Goal: Task Accomplishment & Management: Complete application form

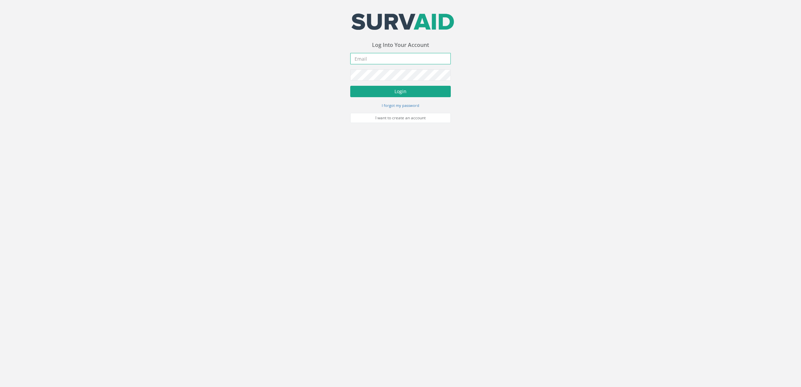
type input "[DOMAIN_NAME][EMAIL_ADDRESS][DOMAIN_NAME]"
click at [384, 93] on button "Login" at bounding box center [400, 91] width 100 height 11
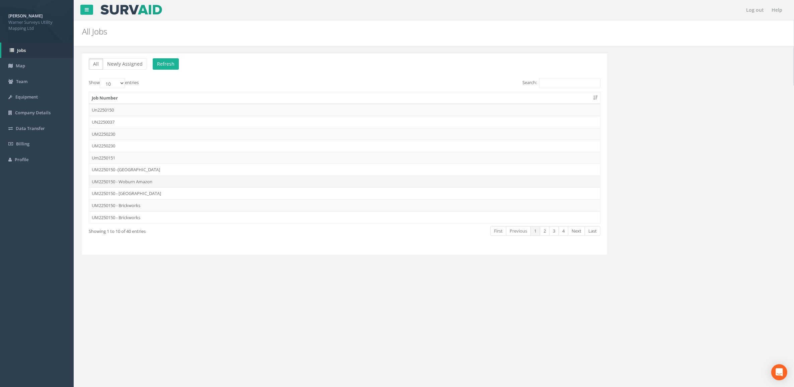
click at [158, 180] on td "UM2250150 - Woburn Amazon" at bounding box center [344, 182] width 511 height 12
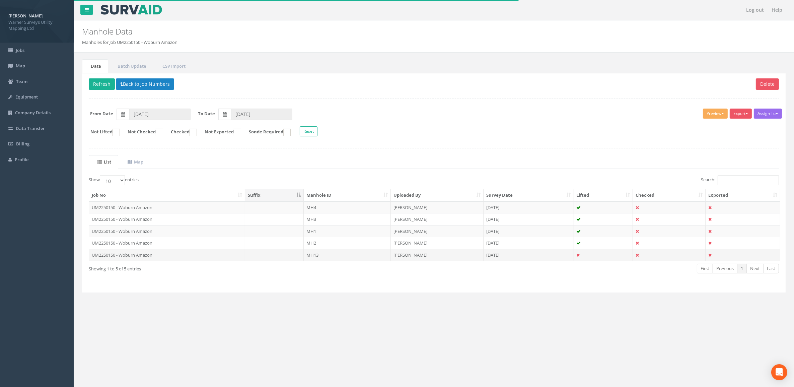
click at [334, 257] on td "MH13" at bounding box center [347, 255] width 87 height 12
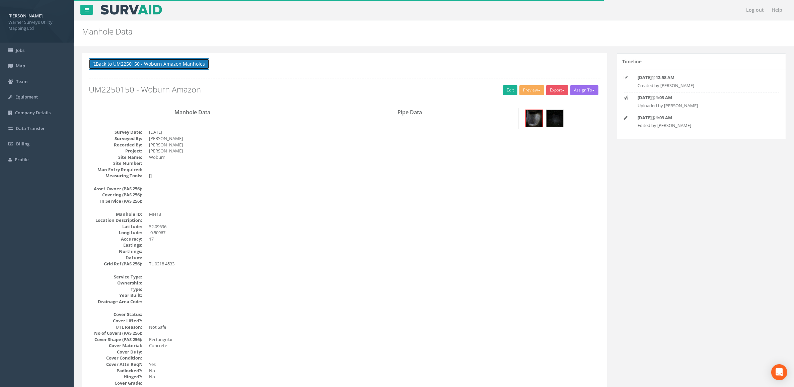
click at [143, 64] on button "Back to UM2250150 - Woburn Amazon Manholes" at bounding box center [149, 63] width 121 height 11
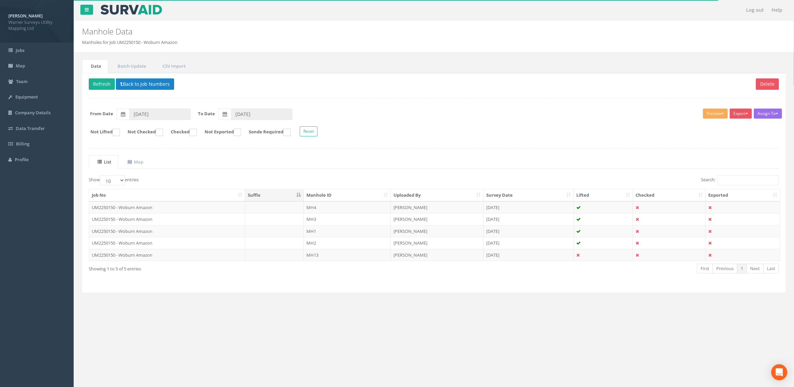
drag, startPoint x: 466, startPoint y: 255, endPoint x: 455, endPoint y: 255, distance: 11.4
click at [455, 256] on td "[PERSON_NAME]" at bounding box center [437, 255] width 93 height 12
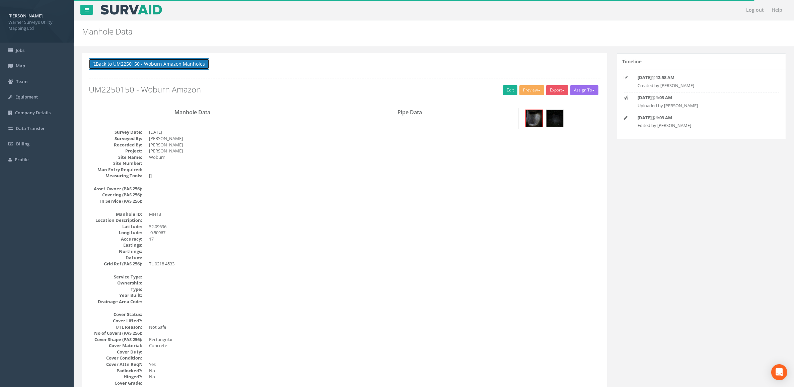
click at [163, 62] on button "Back to UM2250150 - Woburn Amazon Manholes" at bounding box center [149, 63] width 121 height 11
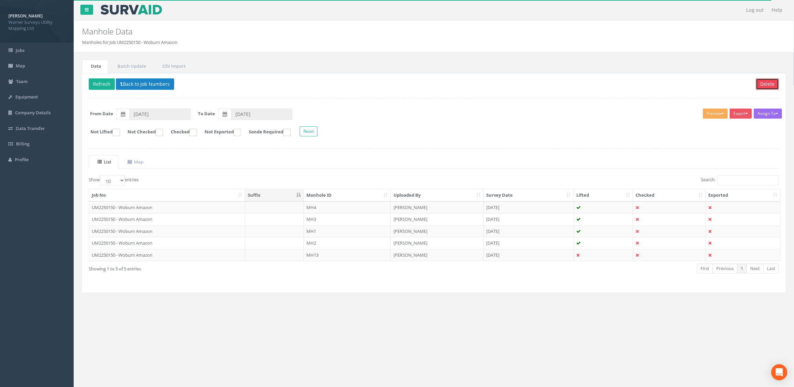
click at [766, 81] on button "Delete" at bounding box center [767, 83] width 23 height 11
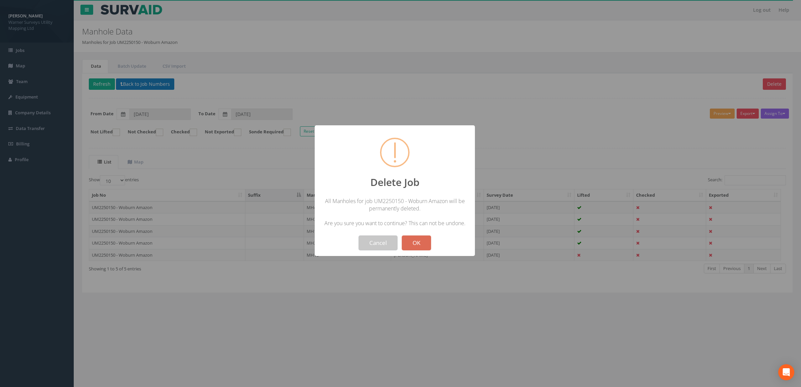
click at [369, 244] on button "Cancel" at bounding box center [377, 242] width 39 height 15
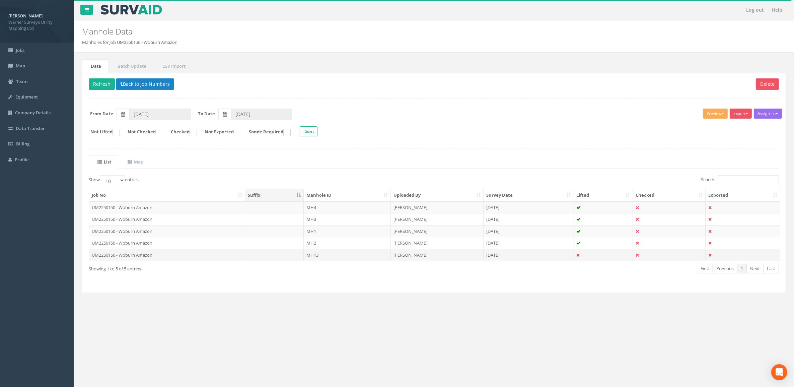
click at [314, 255] on td "MH13" at bounding box center [347, 255] width 87 height 12
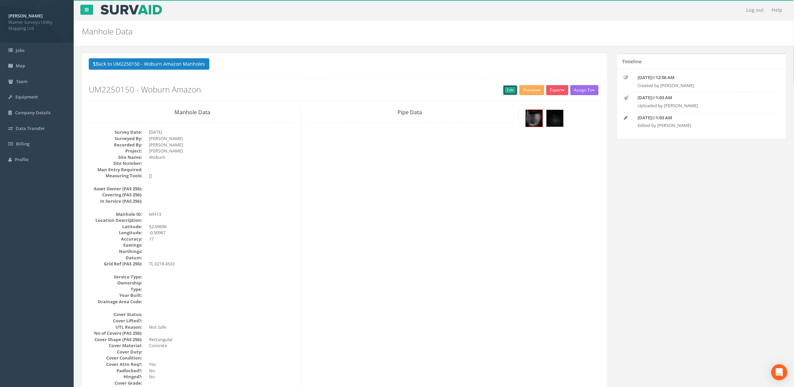
click at [508, 91] on link "Edit" at bounding box center [510, 90] width 14 height 10
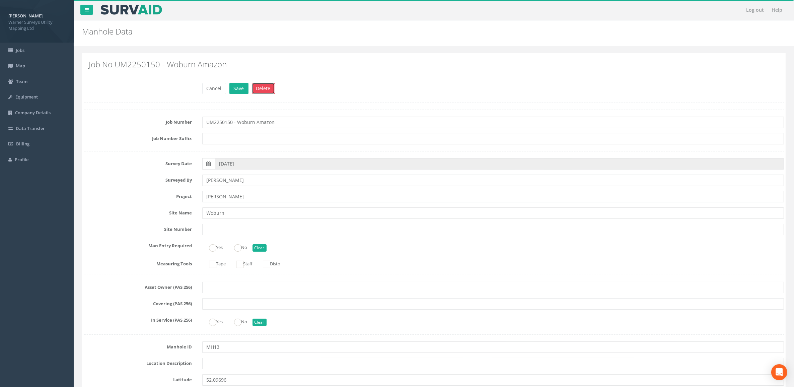
click at [263, 92] on button "Delete" at bounding box center [263, 88] width 23 height 11
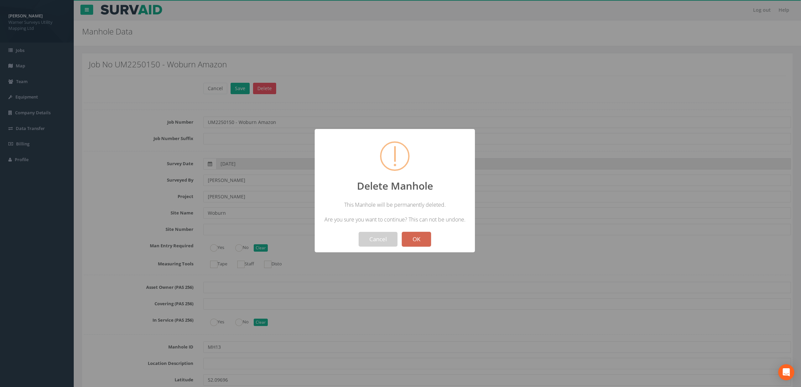
click at [418, 239] on button "OK" at bounding box center [416, 239] width 29 height 15
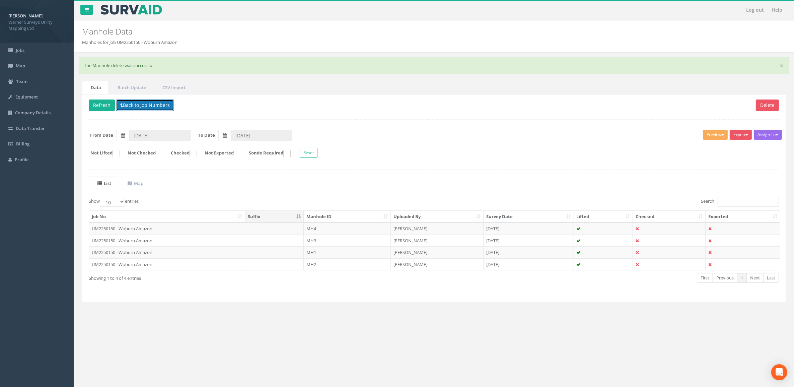
click at [133, 106] on button "Back to Job Numbers" at bounding box center [145, 104] width 58 height 11
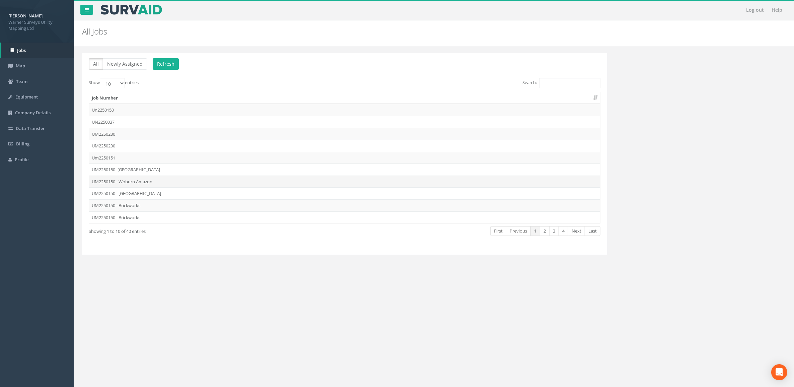
click at [143, 184] on td "UM2250150 - Woburn Amazon" at bounding box center [344, 182] width 511 height 12
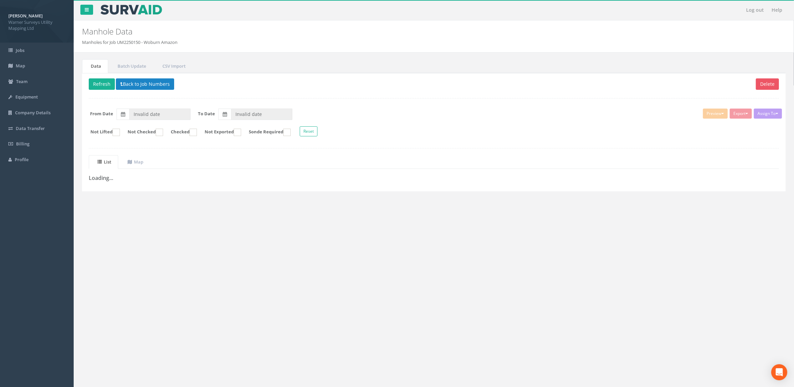
type input "[DATE]"
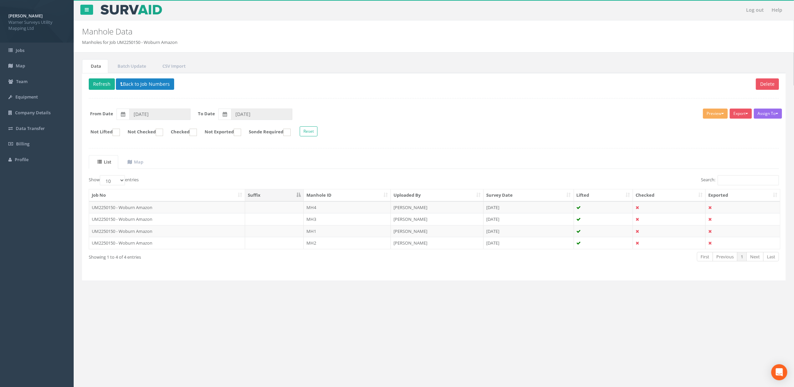
click at [331, 198] on th "Manhole ID" at bounding box center [347, 195] width 87 height 12
click at [419, 208] on td "[PERSON_NAME]" at bounding box center [437, 207] width 93 height 12
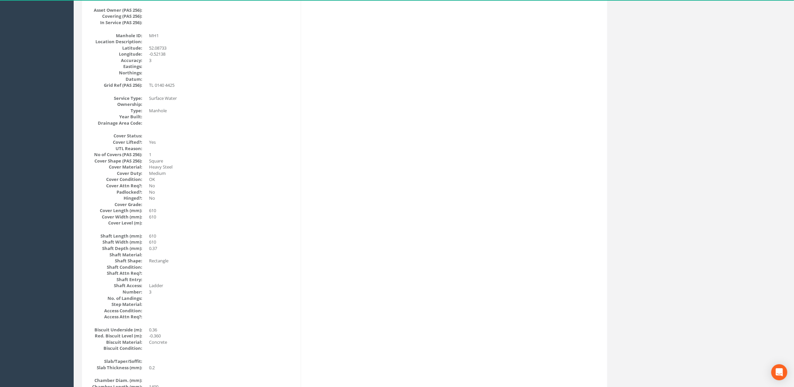
scroll to position [81, 0]
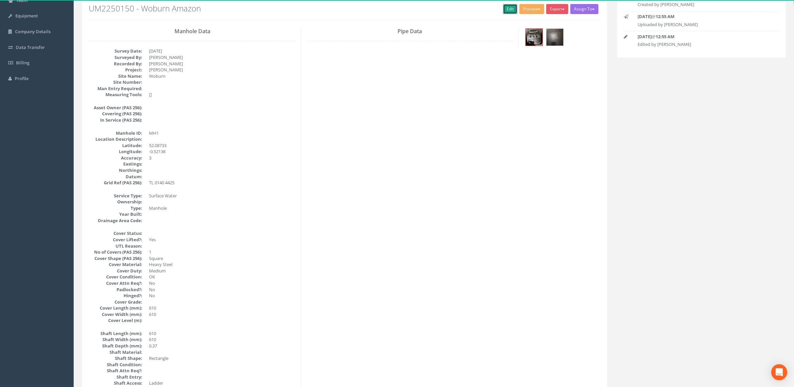
click at [507, 10] on link "Edit" at bounding box center [510, 9] width 14 height 10
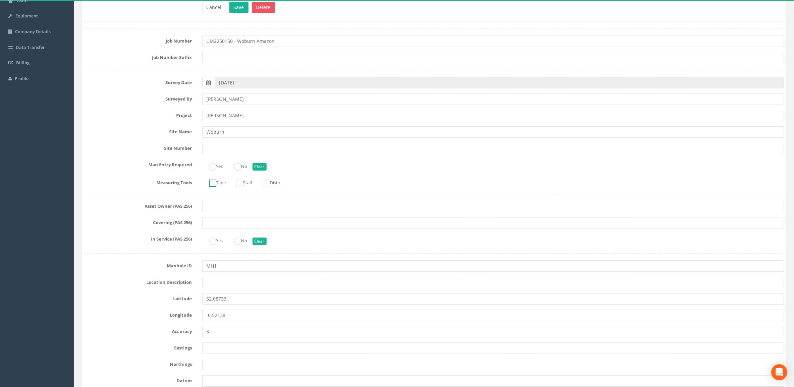
click at [211, 183] on ins at bounding box center [212, 183] width 7 height 7
checkbox input "true"
click at [236, 167] on ins at bounding box center [237, 166] width 7 height 7
radio input "true"
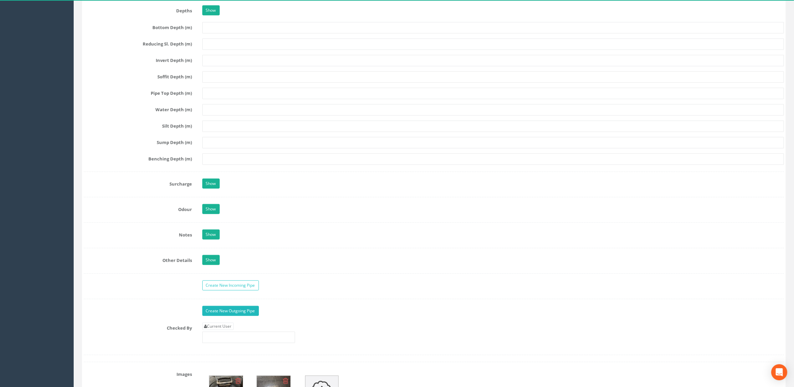
scroll to position [877, 0]
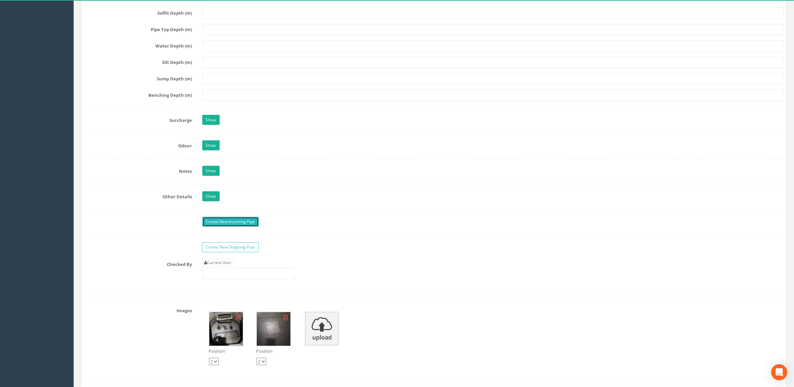
click at [244, 225] on link "Create New Incoming Pipe" at bounding box center [230, 222] width 57 height 10
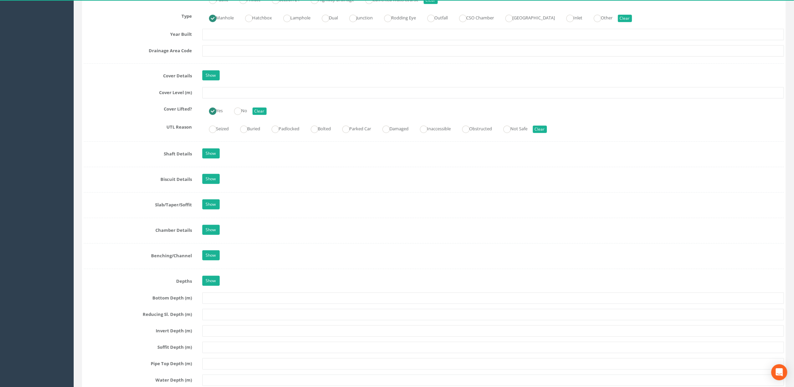
scroll to position [542, 0]
click at [273, 91] on input "text" at bounding box center [493, 93] width 582 height 11
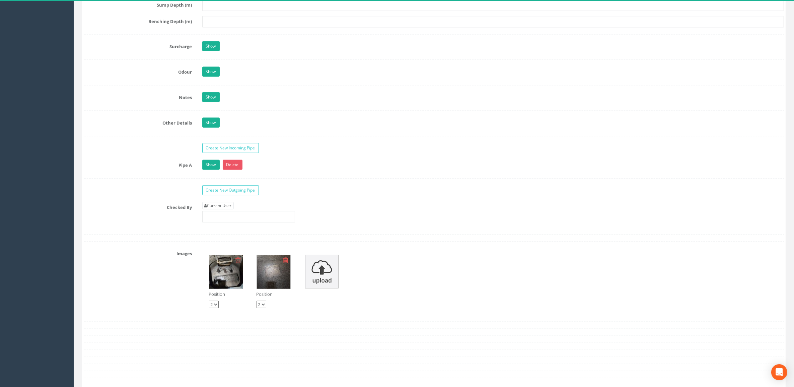
scroll to position [960, 0]
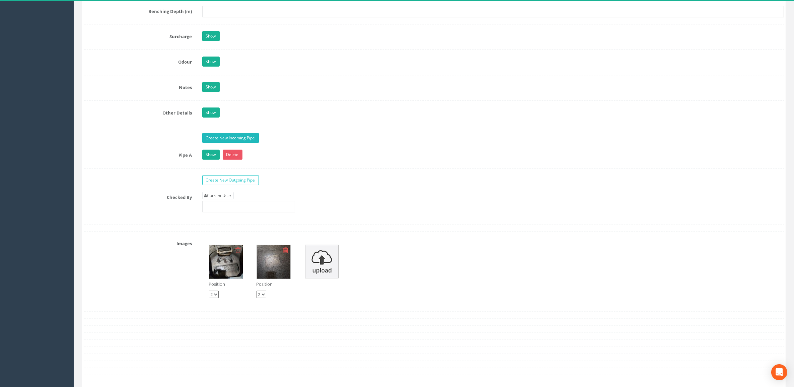
type input "34.72"
click at [224, 140] on link "Create New Incoming Pipe" at bounding box center [230, 138] width 57 height 10
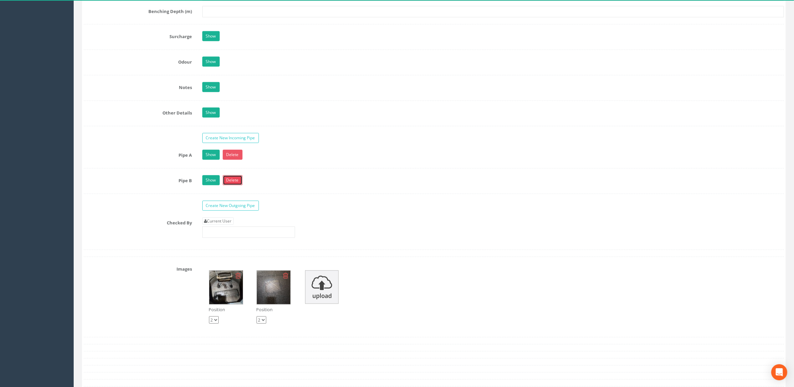
click at [232, 184] on link "Delete" at bounding box center [233, 180] width 20 height 10
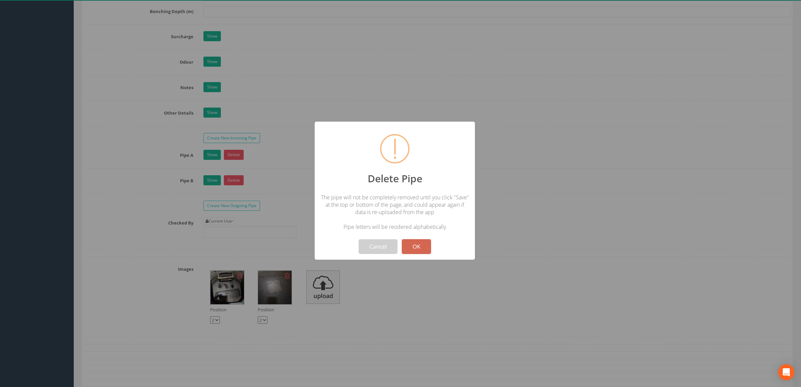
click at [421, 248] on button "OK" at bounding box center [416, 246] width 29 height 15
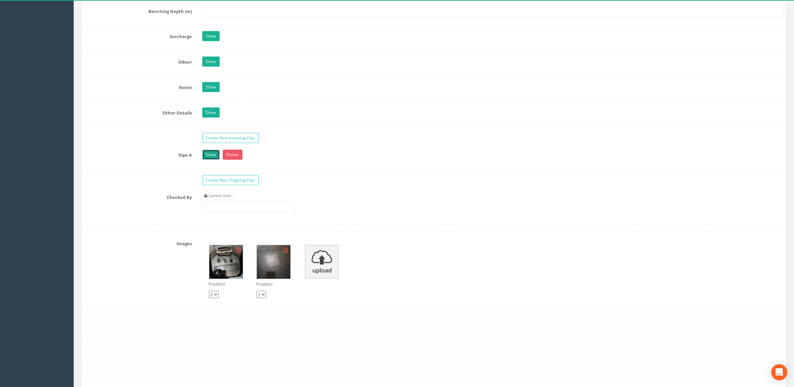
click at [215, 159] on link "Show" at bounding box center [210, 155] width 17 height 10
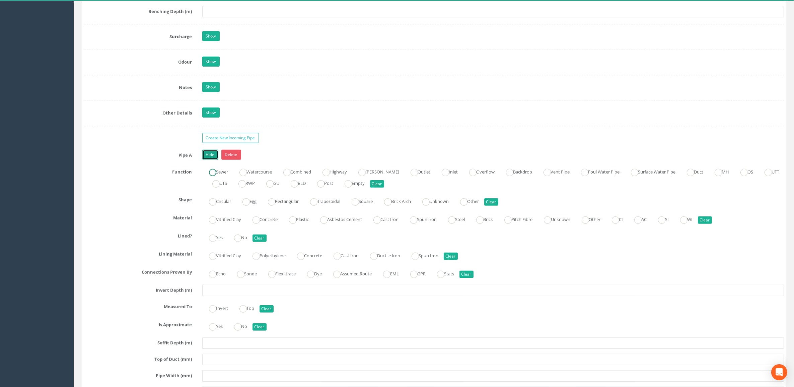
click at [211, 176] on ins at bounding box center [212, 172] width 7 height 7
radio input "true"
click at [218, 206] on label "Circular" at bounding box center [216, 201] width 29 height 10
radio input "true"
click at [260, 223] on ins at bounding box center [256, 219] width 7 height 7
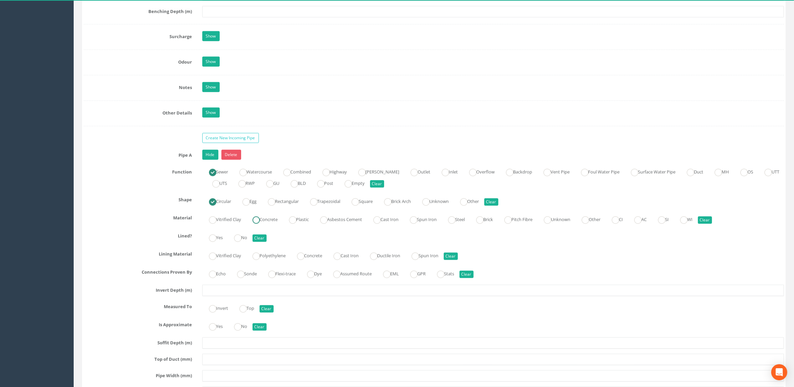
radio input "true"
click at [238, 241] on ins at bounding box center [237, 237] width 7 height 7
radio input "true"
click at [234, 296] on input "text" at bounding box center [493, 290] width 582 height 11
type input "1.53"
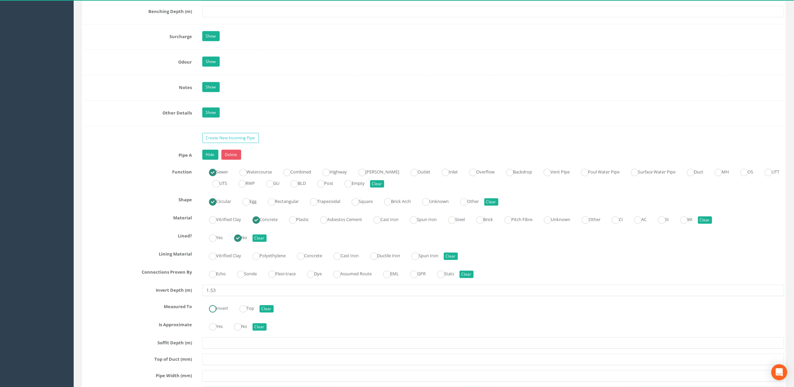
drag, startPoint x: 220, startPoint y: 314, endPoint x: 227, endPoint y: 316, distance: 6.9
click at [221, 313] on label "Invert" at bounding box center [215, 308] width 26 height 10
radio input "true"
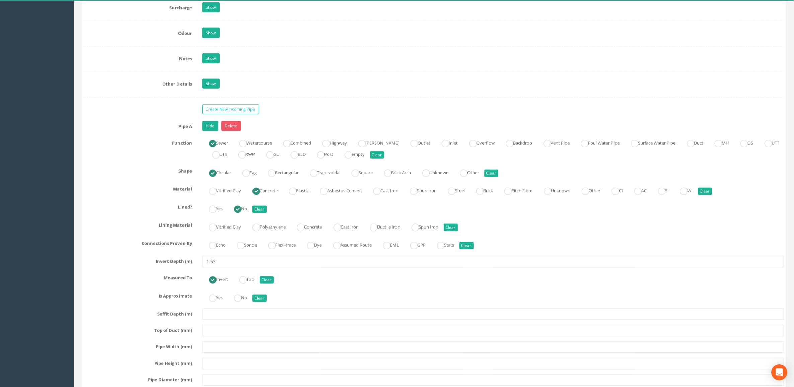
scroll to position [1002, 0]
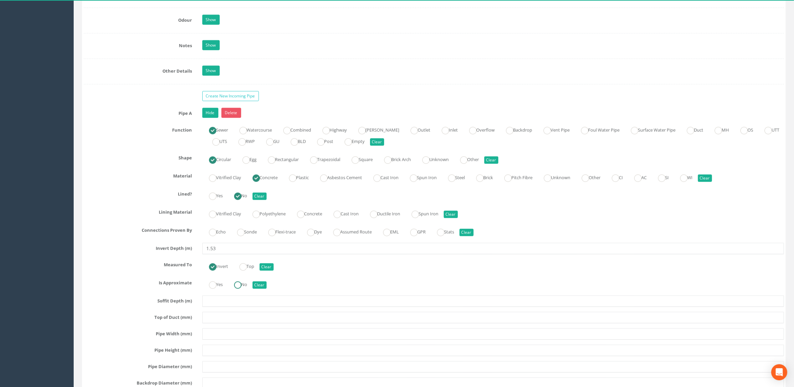
click at [244, 289] on label "No" at bounding box center [237, 284] width 20 height 10
radio input "true"
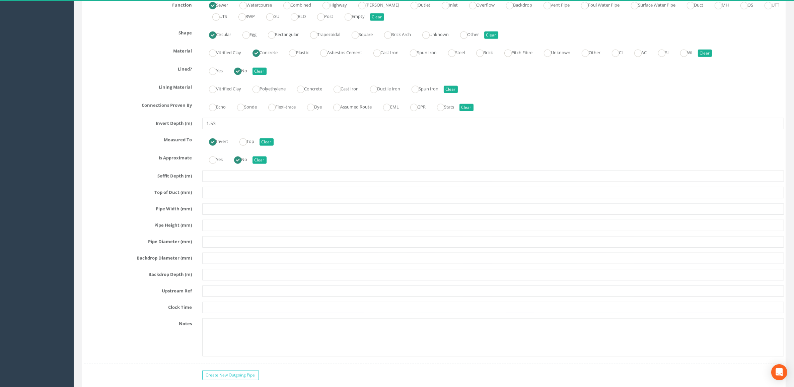
scroll to position [1128, 0]
click at [220, 214] on input "text" at bounding box center [493, 208] width 582 height 11
type input "375"
click at [218, 230] on input "text" at bounding box center [493, 224] width 582 height 11
type input "375"
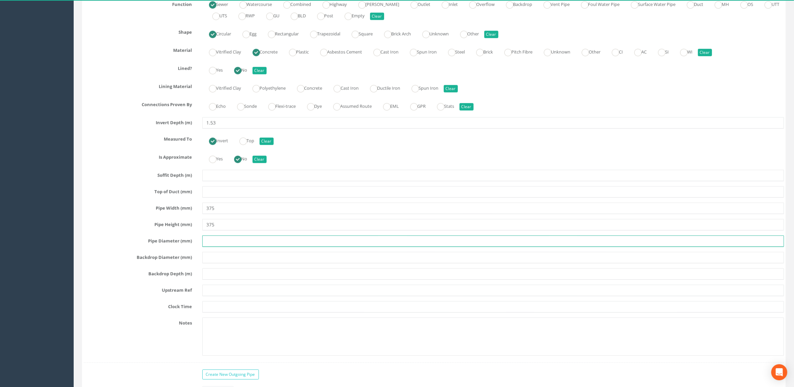
click at [230, 247] on input "text" at bounding box center [493, 240] width 582 height 11
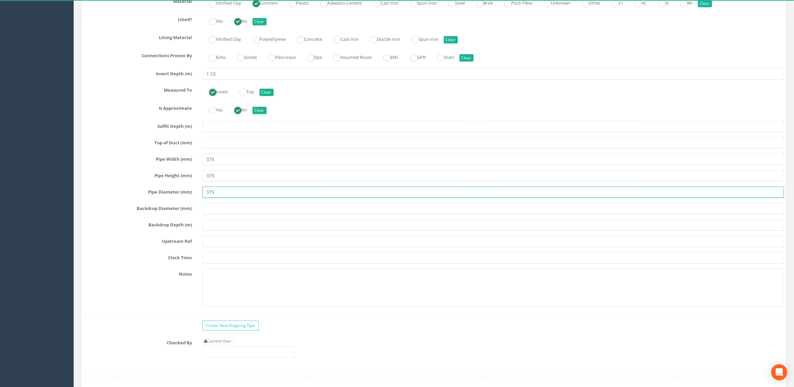
scroll to position [1253, 0]
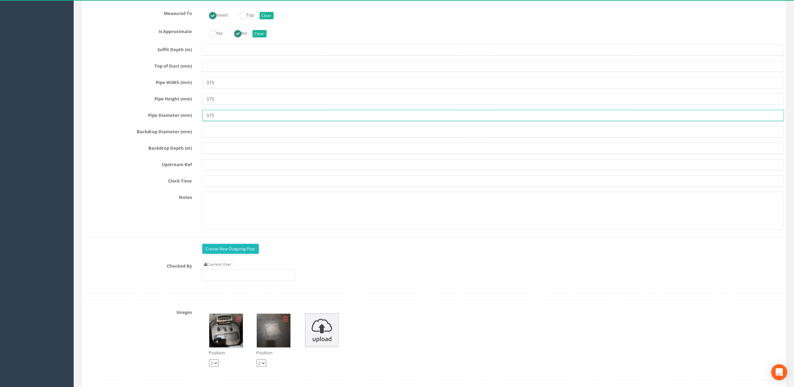
type input "375"
drag, startPoint x: 228, startPoint y: 256, endPoint x: 228, endPoint y: 260, distance: 4.4
click at [228, 254] on link "Create New Outgoing Pipe" at bounding box center [230, 249] width 57 height 10
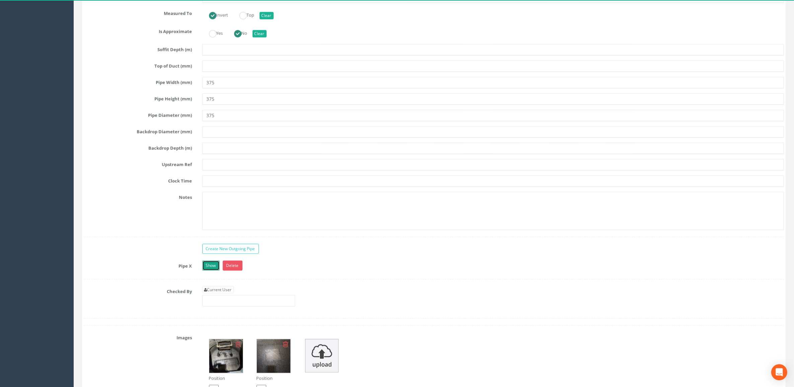
click at [212, 271] on link "Show" at bounding box center [210, 266] width 17 height 10
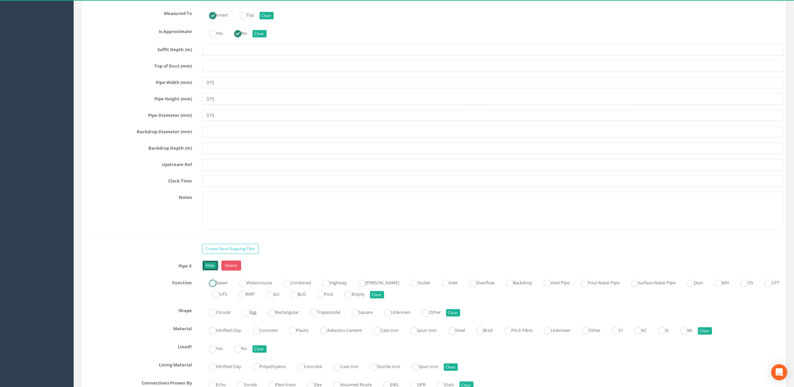
click at [215, 287] on ins at bounding box center [212, 283] width 7 height 7
radio input "true"
click at [217, 317] on label "Circular" at bounding box center [216, 312] width 29 height 10
radio input "true"
click at [260, 335] on ins at bounding box center [256, 330] width 7 height 7
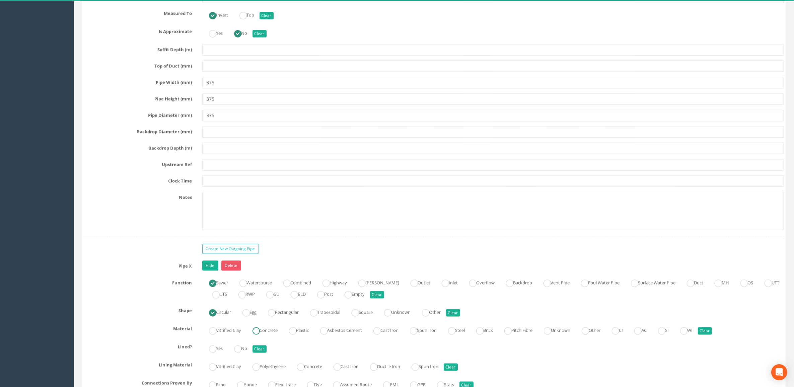
radio input "true"
click at [239, 353] on ins at bounding box center [237, 348] width 7 height 7
radio input "true"
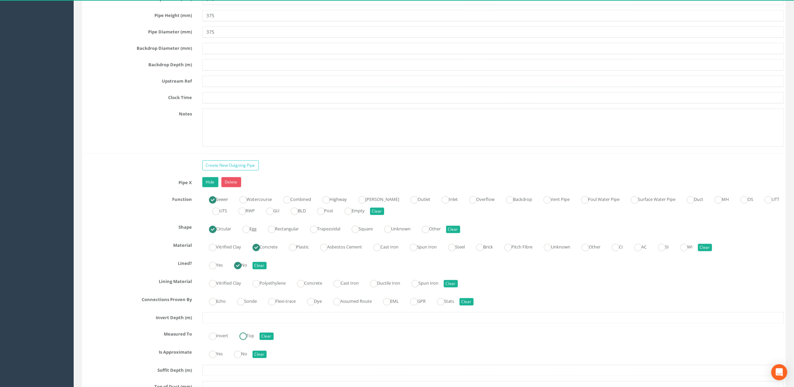
scroll to position [1337, 0]
click at [240, 323] on input "text" at bounding box center [493, 317] width 582 height 11
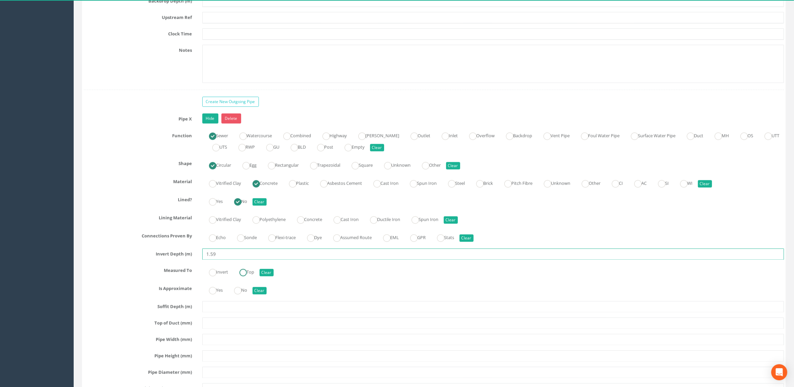
scroll to position [1463, 0]
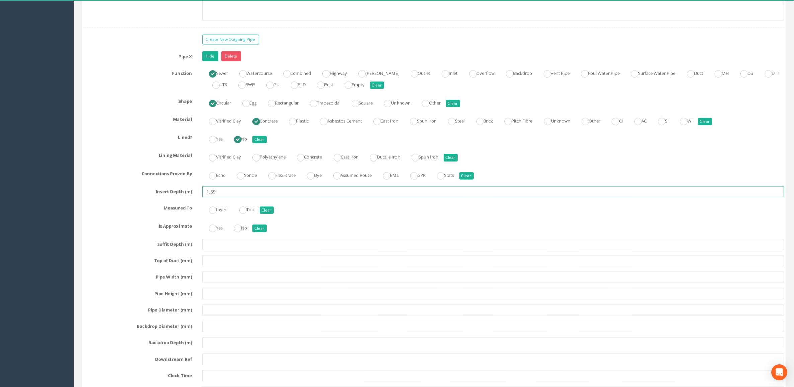
type input "1.59"
click at [226, 283] on input "text" at bounding box center [493, 277] width 582 height 11
type input "375"
click at [225, 299] on input "text" at bounding box center [493, 293] width 582 height 11
type input "375"
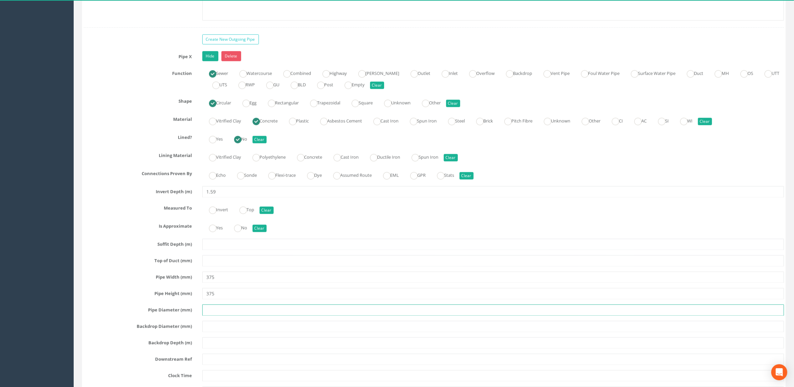
click at [218, 316] on input "text" at bounding box center [493, 309] width 582 height 11
type input "375"
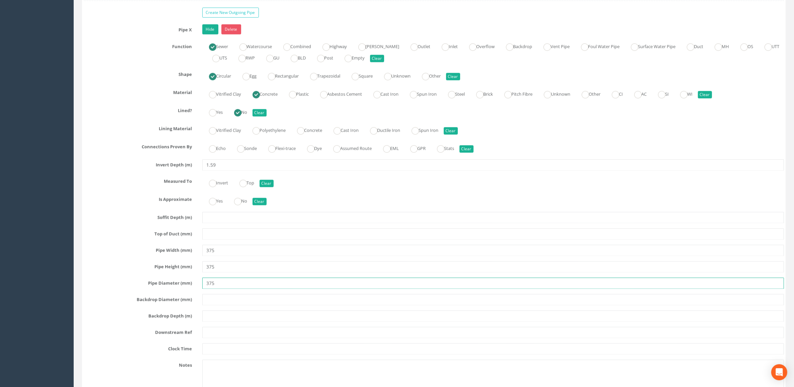
scroll to position [1505, 0]
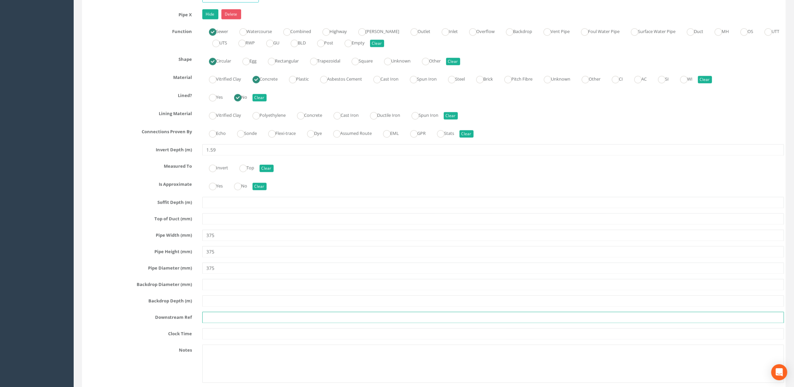
click at [224, 323] on input "text" at bounding box center [493, 317] width 582 height 11
type input "m"
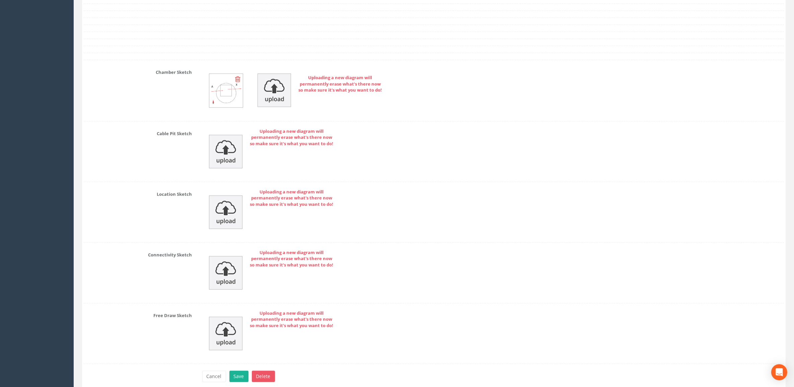
scroll to position [2092, 0]
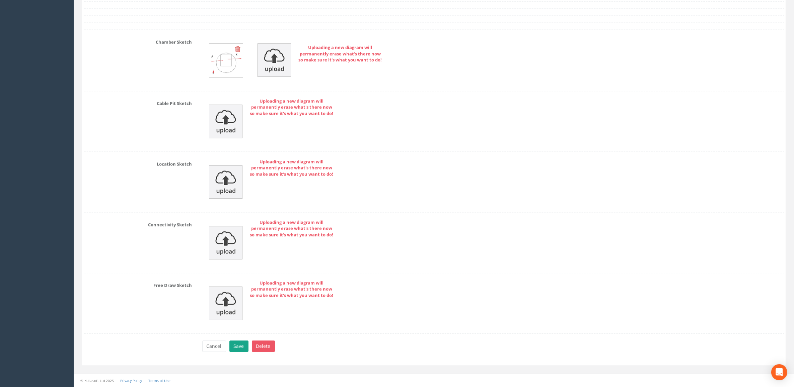
type input "MH2"
click at [239, 342] on button "Save" at bounding box center [238, 345] width 19 height 11
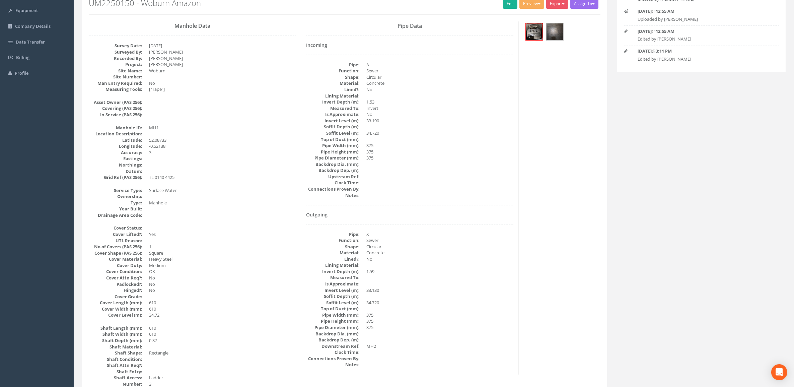
scroll to position [0, 0]
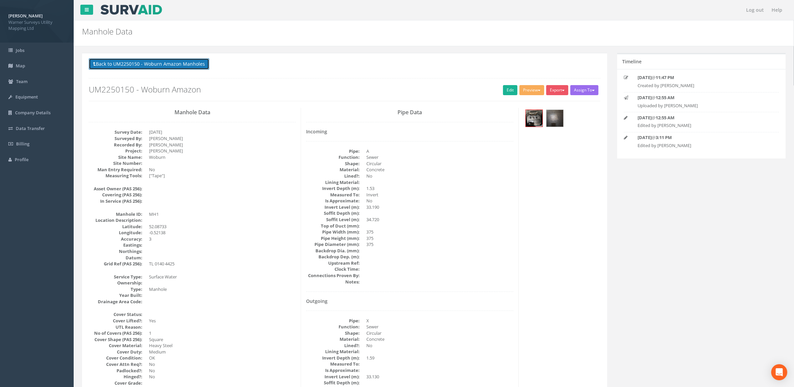
click at [193, 62] on button "Back to UM2250150 - Woburn Amazon Manholes" at bounding box center [149, 63] width 121 height 11
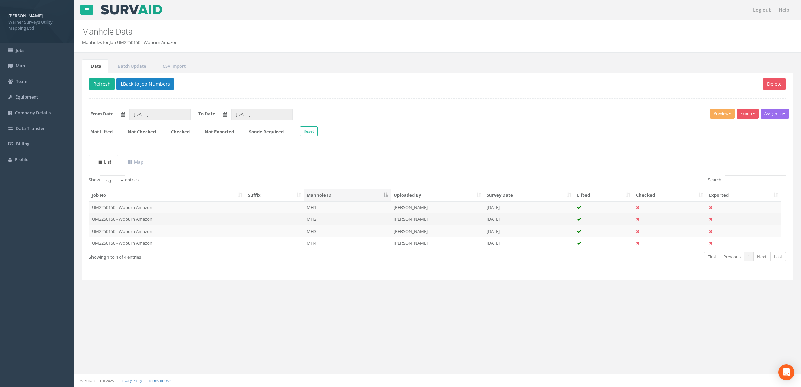
click at [327, 217] on td "MH2" at bounding box center [347, 219] width 87 height 12
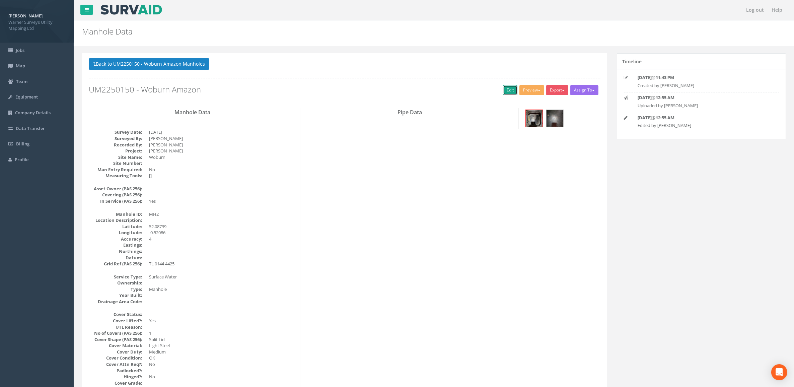
click at [505, 93] on link "Edit" at bounding box center [510, 90] width 14 height 10
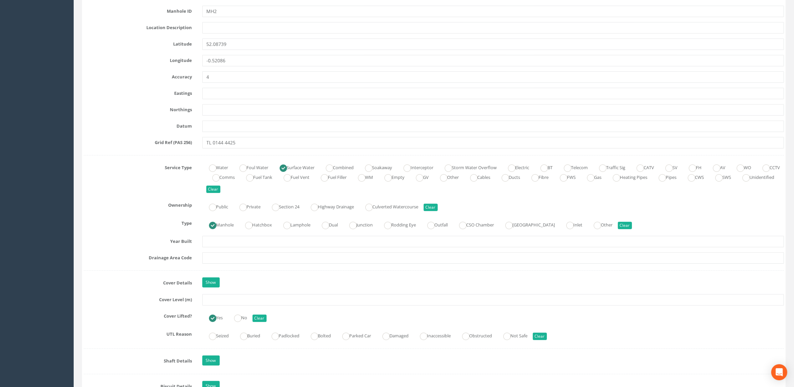
scroll to position [377, 0]
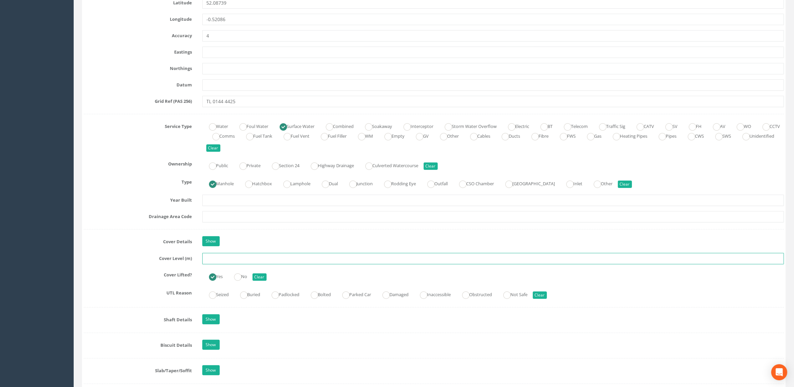
click at [235, 259] on input "text" at bounding box center [493, 258] width 582 height 11
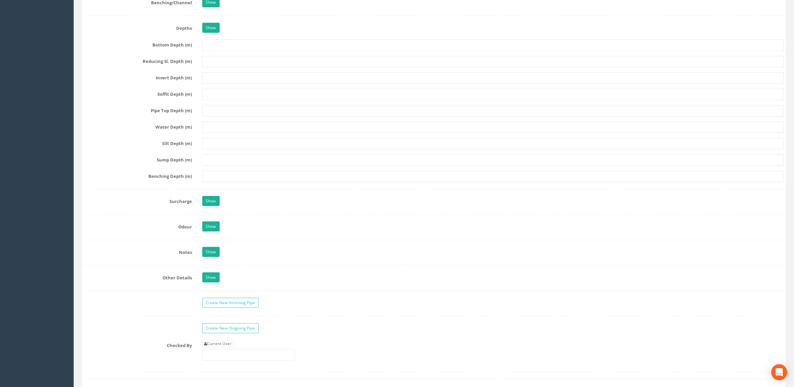
scroll to position [879, 0]
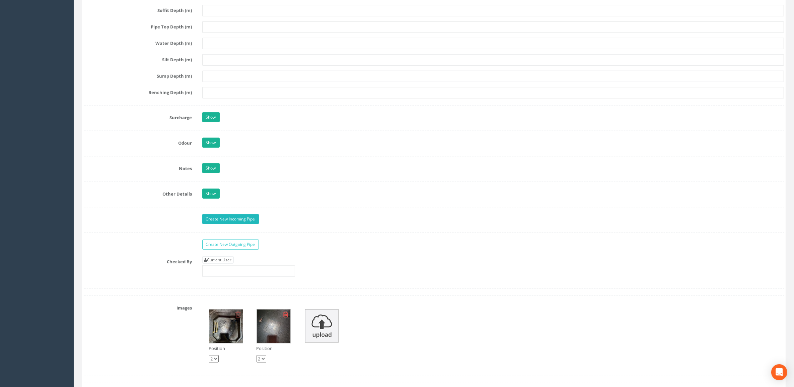
type input "34.33"
click at [213, 223] on link "Create New Incoming Pipe" at bounding box center [230, 219] width 57 height 10
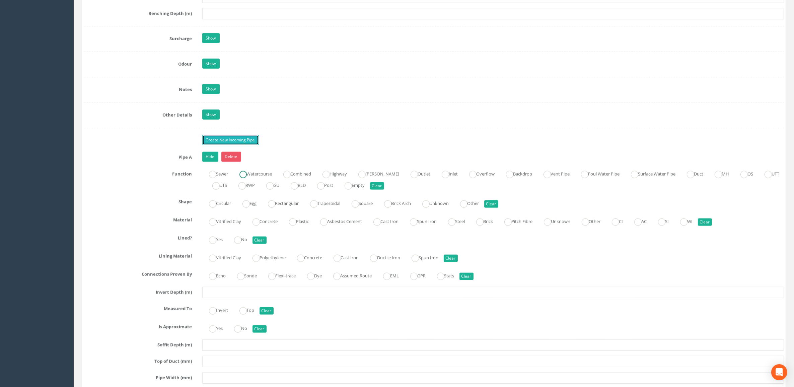
scroll to position [1047, 0]
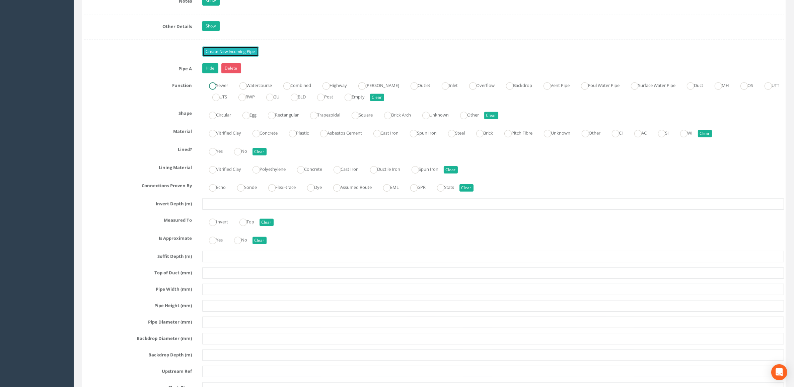
click at [214, 90] on ins at bounding box center [212, 85] width 7 height 7
radio input "true"
click at [215, 117] on ins at bounding box center [212, 115] width 7 height 7
radio input "true"
click at [259, 137] on ins at bounding box center [256, 133] width 7 height 7
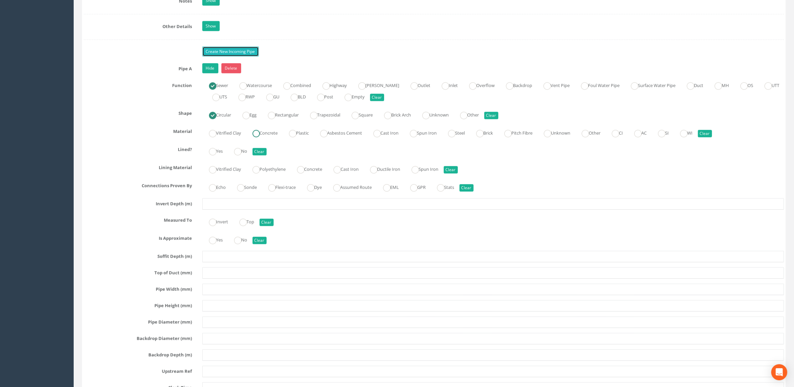
radio input "true"
click at [241, 155] on ins at bounding box center [237, 151] width 7 height 7
radio input "true"
click at [245, 215] on div "Pipe A Hide Delete Function Sewer Watercourse Combined Highway [PERSON_NAME] Ou…" at bounding box center [434, 253] width 700 height 381
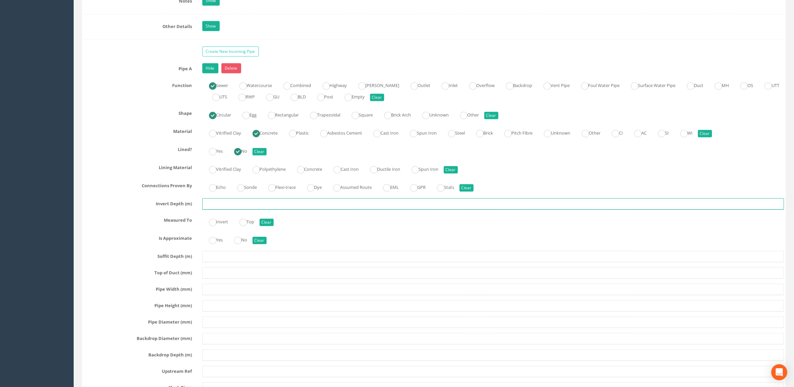
click at [258, 208] on input "text" at bounding box center [493, 203] width 582 height 11
type input "1.55"
click at [215, 226] on ins at bounding box center [212, 222] width 7 height 7
radio input "true"
click at [242, 244] on ins at bounding box center [237, 240] width 7 height 7
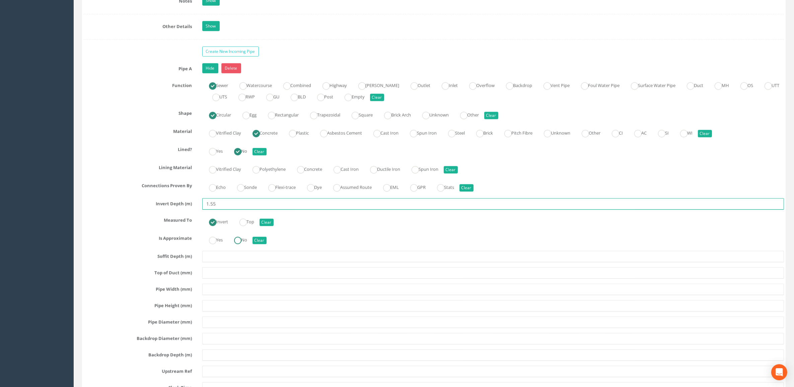
radio input "true"
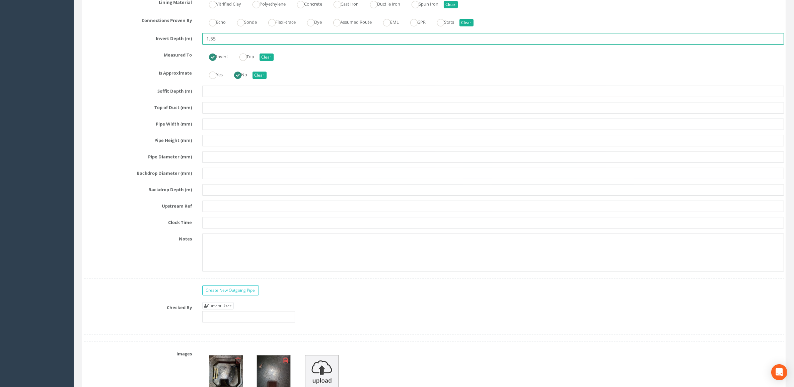
scroll to position [1214, 0]
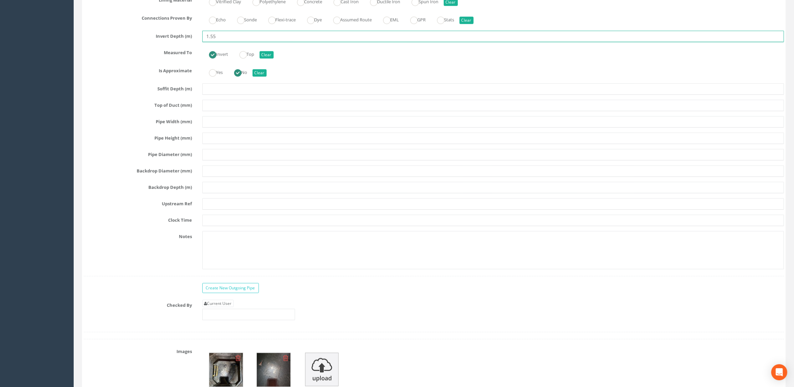
type input "1.55"
click at [225, 320] on input "text" at bounding box center [248, 314] width 93 height 11
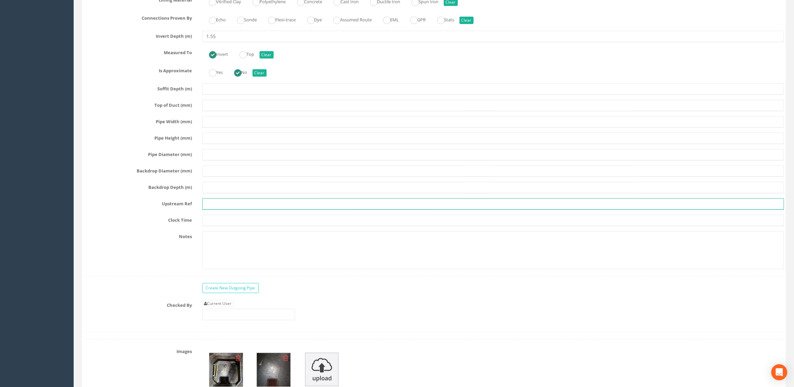
click at [219, 209] on input "text" at bounding box center [493, 203] width 582 height 11
type input "MH1"
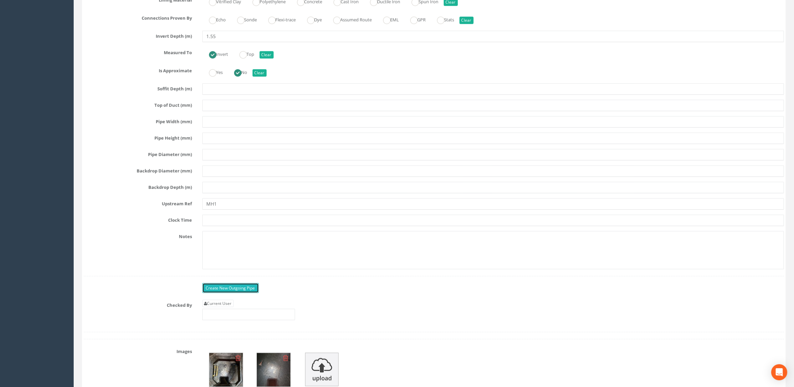
click at [244, 293] on link "Create New Outgoing Pipe" at bounding box center [230, 288] width 57 height 10
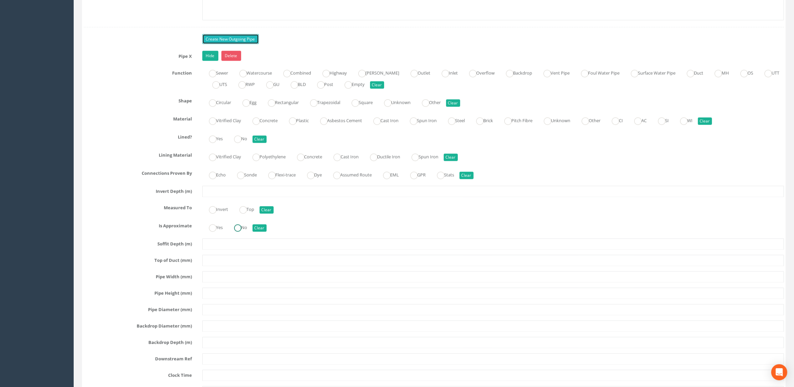
scroll to position [1465, 0]
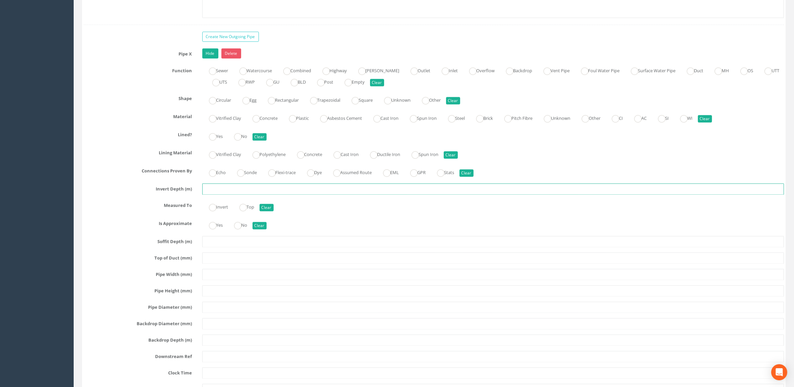
click at [227, 195] on input "text" at bounding box center [493, 189] width 582 height 11
type input "1.59"
click at [233, 280] on input "text" at bounding box center [493, 274] width 582 height 11
type input "3754"
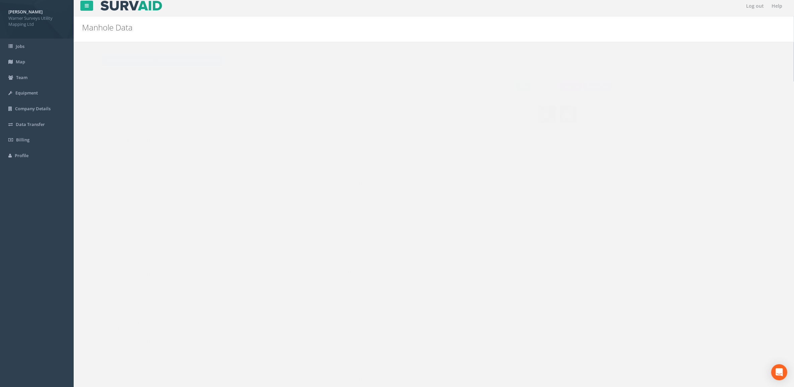
scroll to position [0, 0]
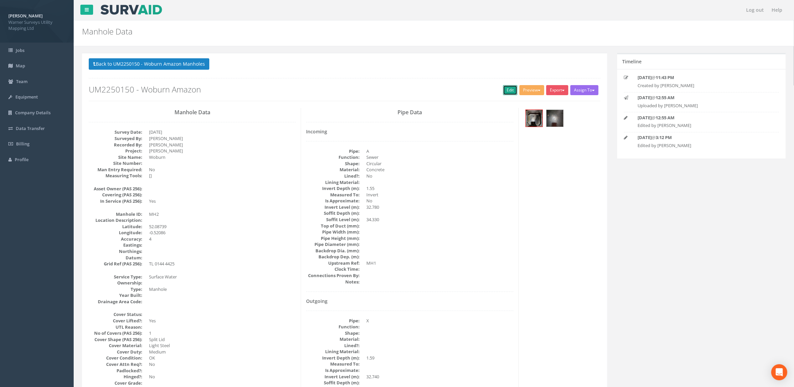
click at [506, 89] on link "Edit" at bounding box center [510, 90] width 14 height 10
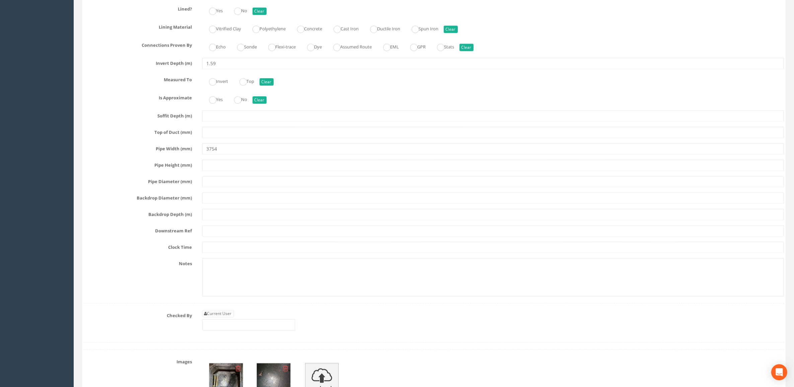
scroll to position [1675, 0]
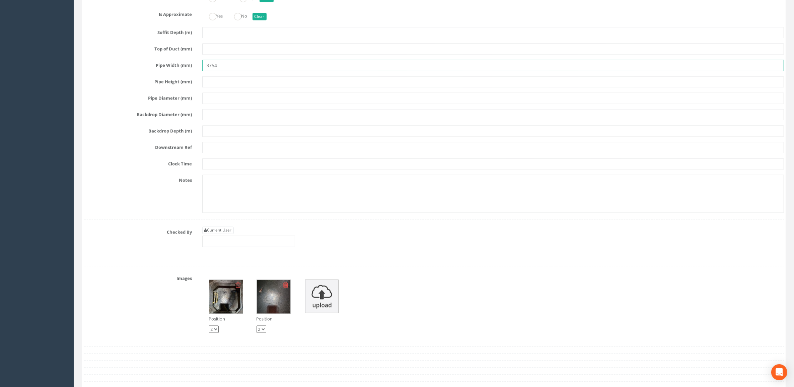
click at [239, 71] on input "3754" at bounding box center [493, 65] width 582 height 11
type input "375"
click at [226, 87] on input "text" at bounding box center [493, 81] width 582 height 11
type input "375"
click at [216, 102] on input "text" at bounding box center [493, 97] width 582 height 11
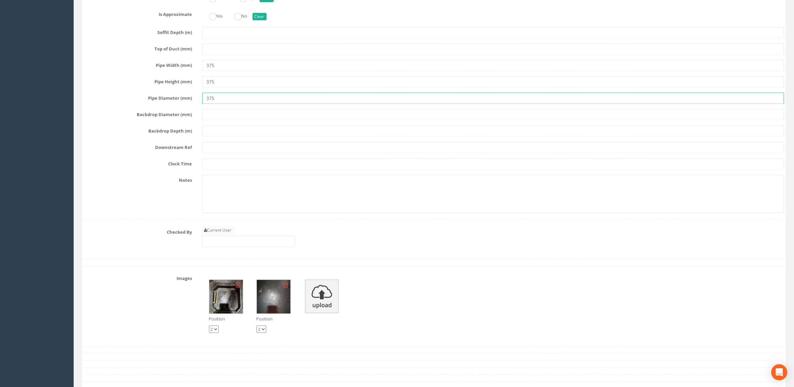
type input "375"
click at [222, 153] on input "text" at bounding box center [493, 147] width 582 height 11
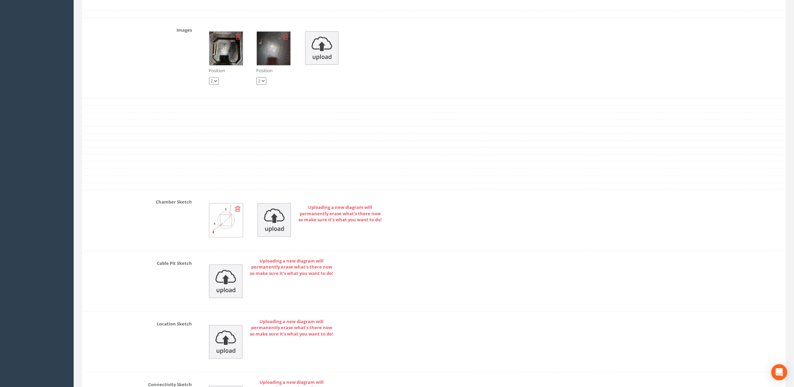
scroll to position [2092, 0]
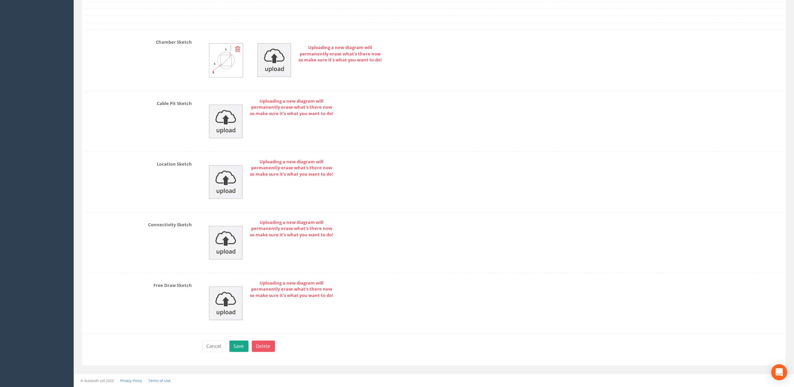
type input "MH3"
click at [238, 344] on button "Save" at bounding box center [238, 345] width 19 height 11
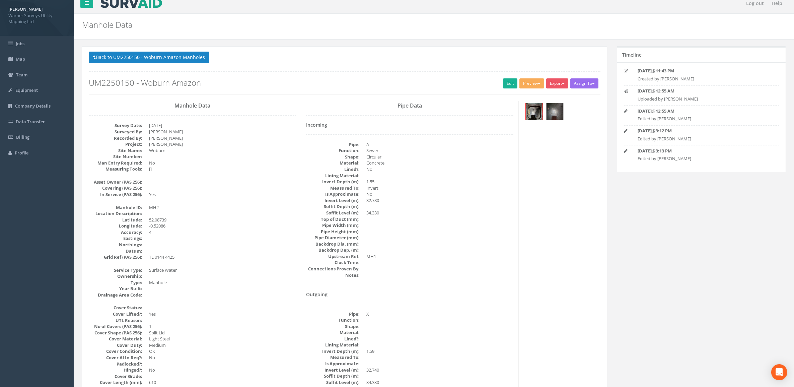
scroll to position [0, 0]
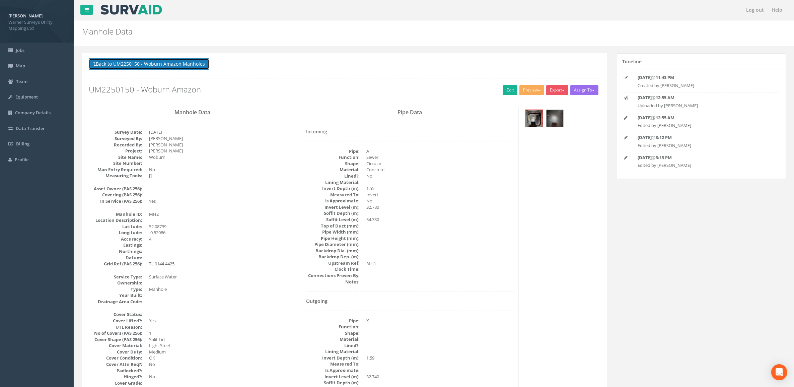
drag, startPoint x: 168, startPoint y: 60, endPoint x: 179, endPoint y: 62, distance: 11.5
click at [168, 61] on button "Back to UM2250150 - Woburn Amazon Manholes" at bounding box center [149, 63] width 121 height 11
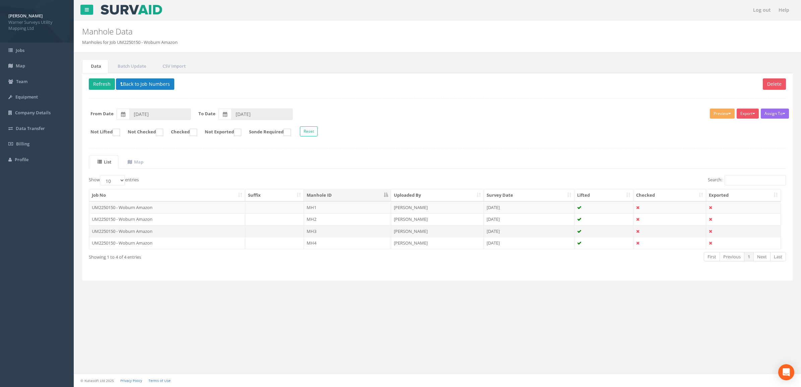
click at [325, 230] on td "MH3" at bounding box center [347, 231] width 87 height 12
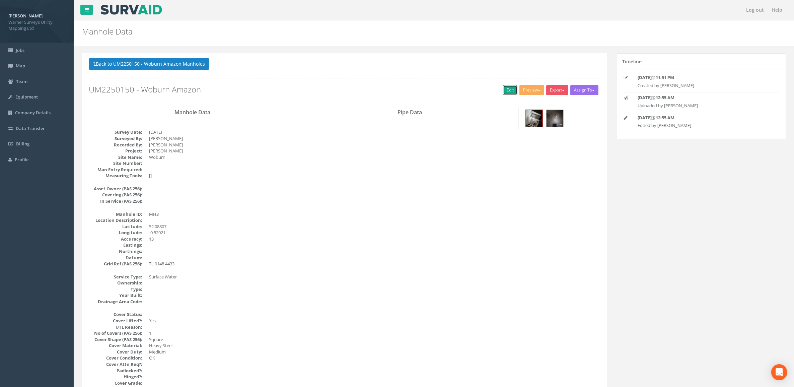
click at [508, 92] on link "Edit" at bounding box center [510, 90] width 14 height 10
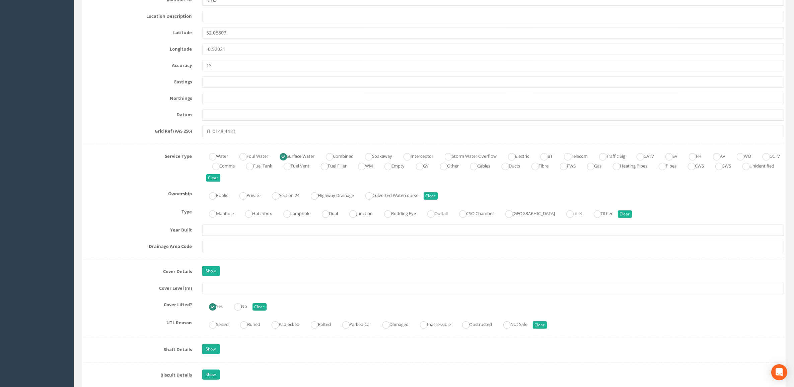
scroll to position [377, 0]
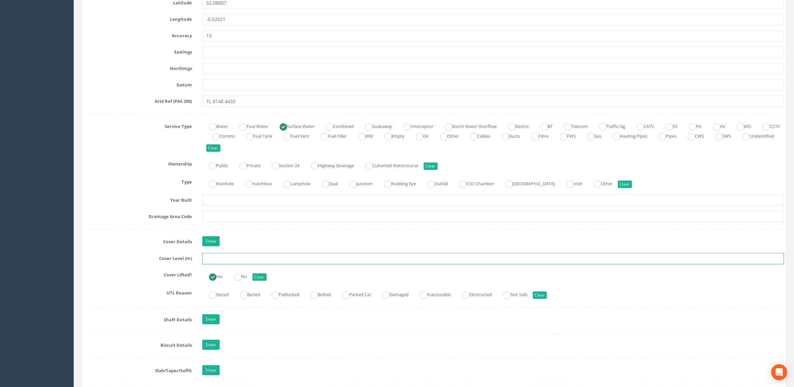
click at [228, 258] on input "text" at bounding box center [493, 258] width 582 height 11
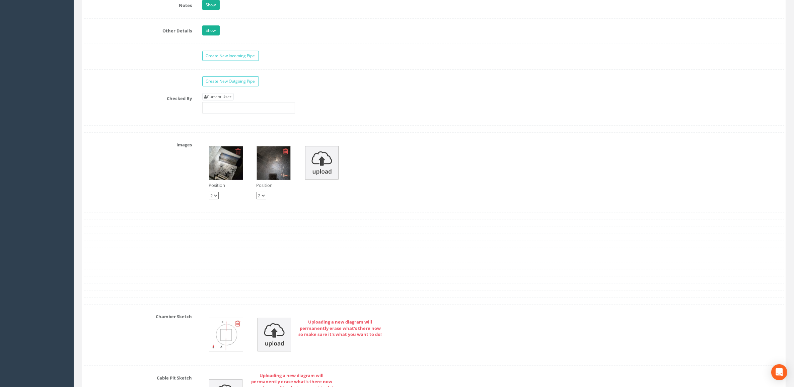
scroll to position [1047, 0]
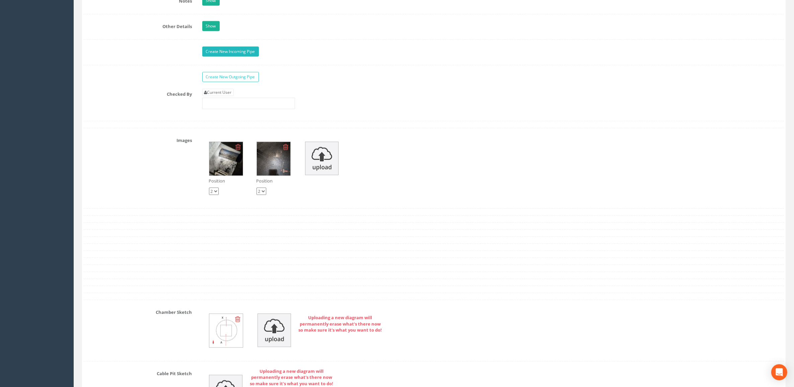
type input "33.47"
click at [233, 57] on link "Create New Incoming Pipe" at bounding box center [230, 52] width 57 height 10
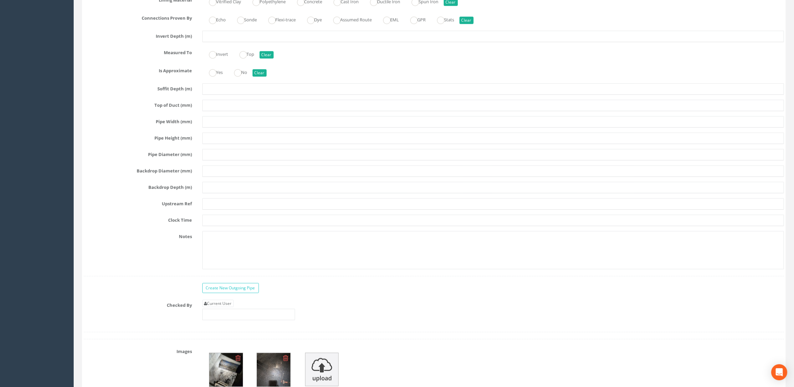
scroll to position [1172, 0]
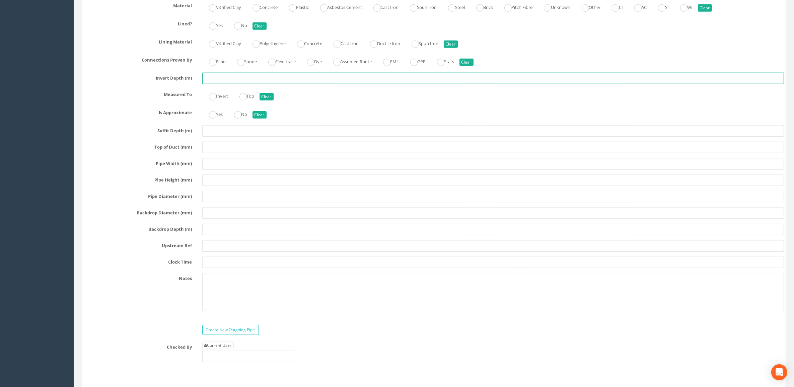
click at [222, 83] on input "text" at bounding box center [493, 78] width 582 height 11
type input "1.64"
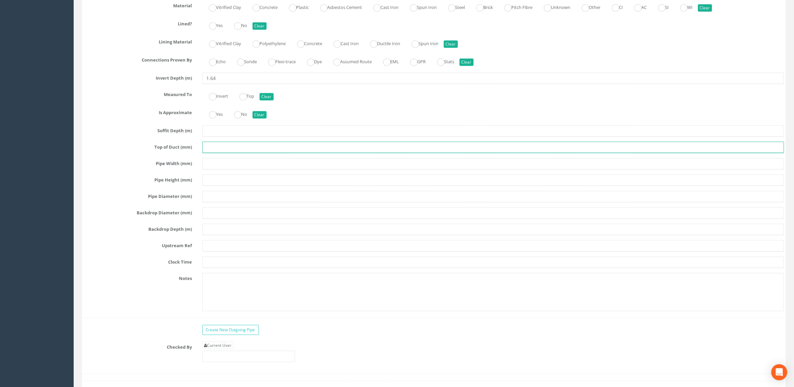
click at [226, 153] on input "text" at bounding box center [493, 147] width 582 height 11
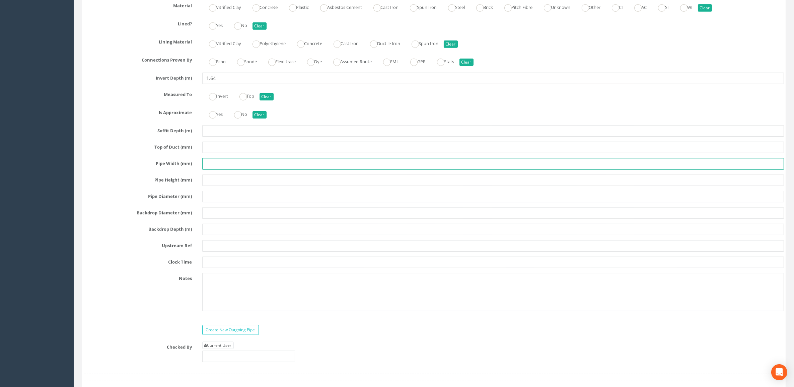
click at [220, 168] on input "text" at bounding box center [493, 163] width 582 height 11
type input "375"
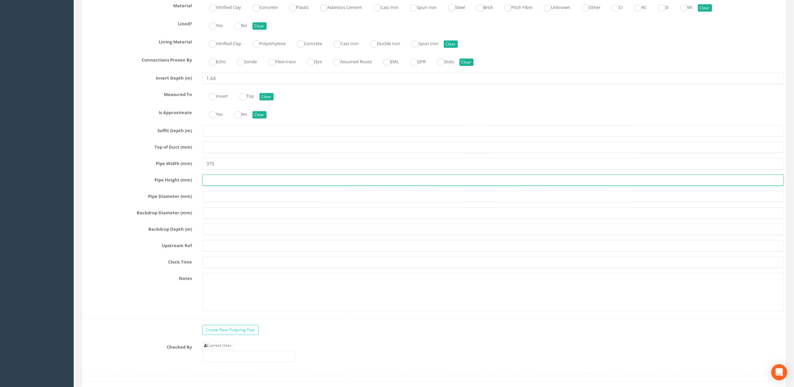
click at [245, 186] on input "text" at bounding box center [493, 180] width 582 height 11
type input "375"
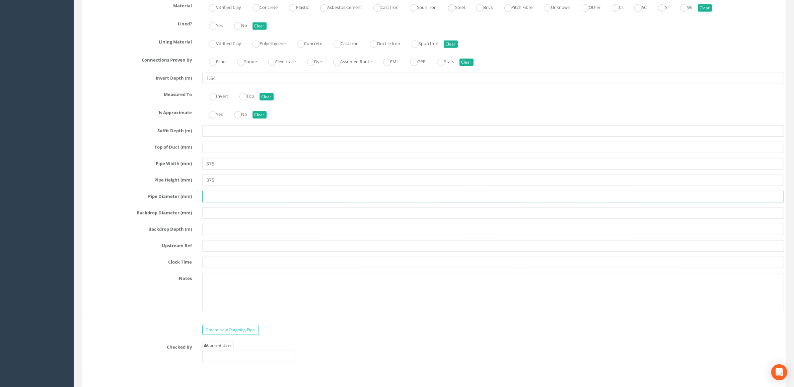
click at [252, 200] on input "text" at bounding box center [493, 196] width 582 height 11
type input "375"
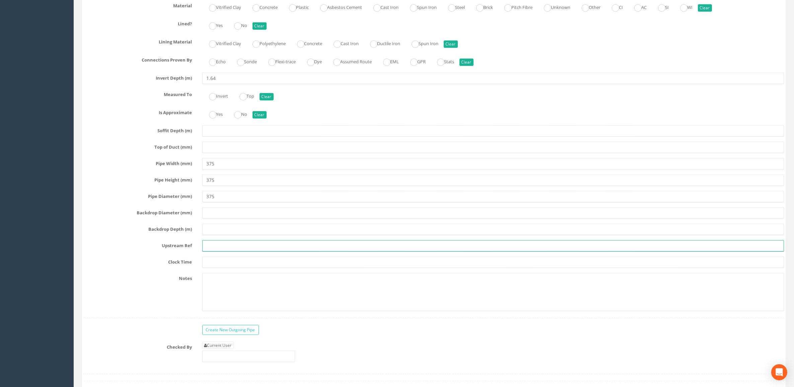
click at [226, 252] on input "text" at bounding box center [493, 245] width 582 height 11
type input "MH2"
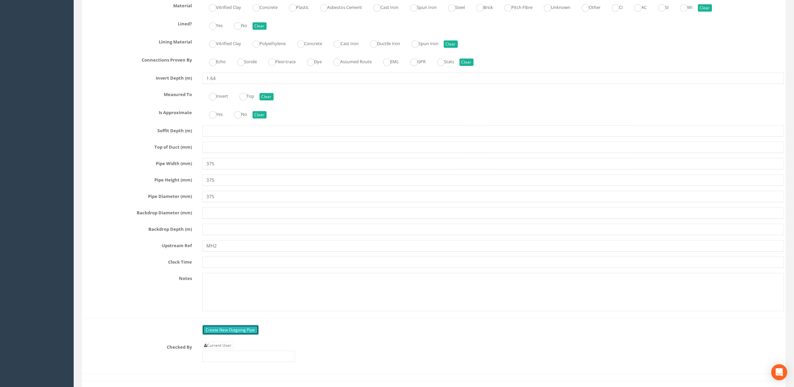
drag, startPoint x: 232, startPoint y: 338, endPoint x: 233, endPoint y: 328, distance: 10.1
click at [232, 335] on link "Create New Outgoing Pipe" at bounding box center [230, 330] width 57 height 10
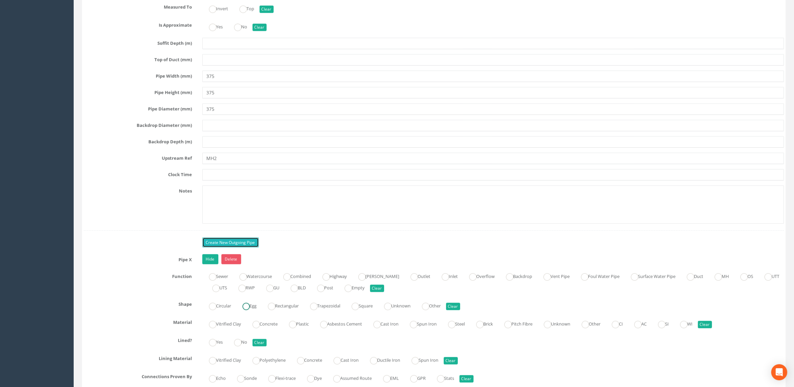
scroll to position [1340, 0]
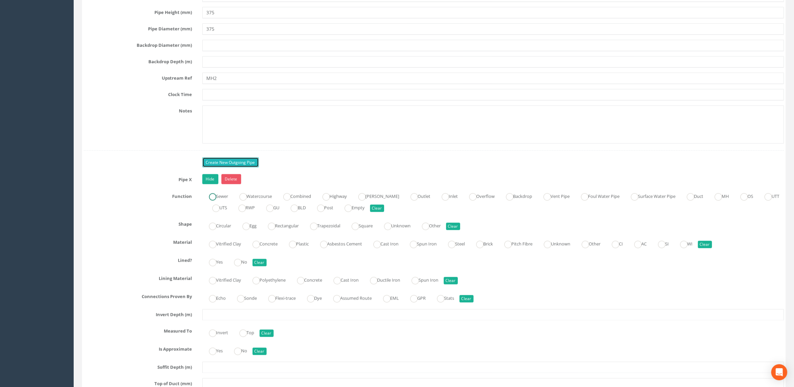
click at [213, 201] on ins at bounding box center [212, 196] width 7 height 7
radio input "true"
click at [218, 230] on label "Circular" at bounding box center [216, 225] width 29 height 10
radio input "true"
click at [257, 248] on ins at bounding box center [256, 244] width 7 height 7
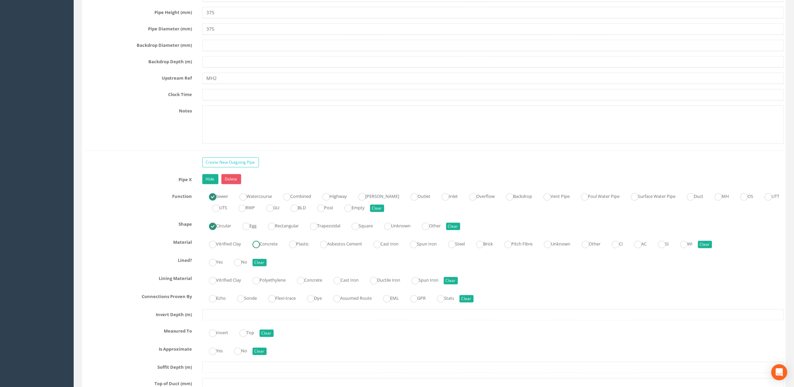
radio input "true"
click at [241, 266] on ins at bounding box center [237, 262] width 7 height 7
radio input "true"
drag, startPoint x: 233, startPoint y: 322, endPoint x: 247, endPoint y: 319, distance: 14.4
click at [234, 321] on input "text" at bounding box center [493, 314] width 582 height 11
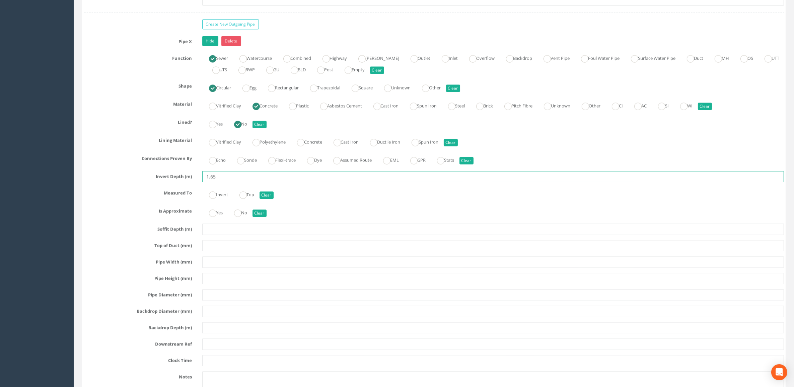
scroll to position [1507, 0]
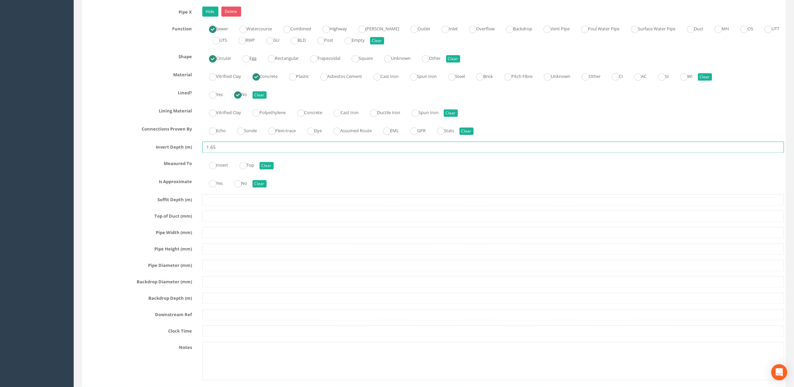
type input "1.65"
click at [227, 238] on input "text" at bounding box center [493, 232] width 582 height 11
type input "375"
click at [255, 254] on input "text" at bounding box center [493, 249] width 582 height 11
type input "375"
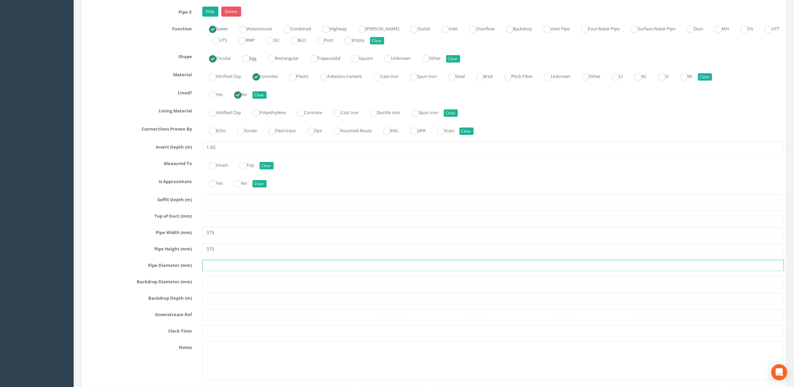
click at [229, 271] on input "text" at bounding box center [493, 265] width 582 height 11
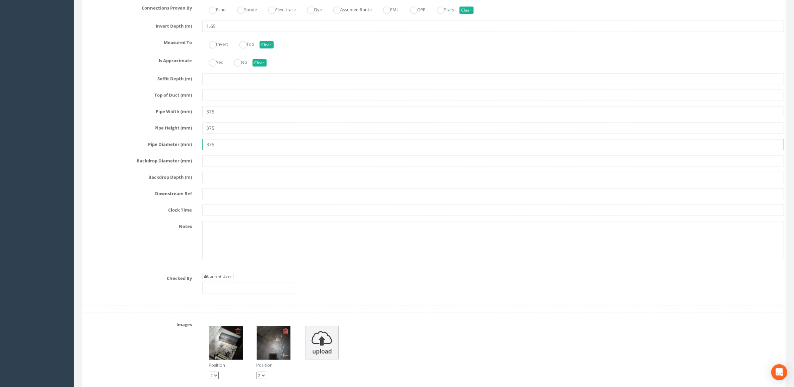
scroll to position [1633, 0]
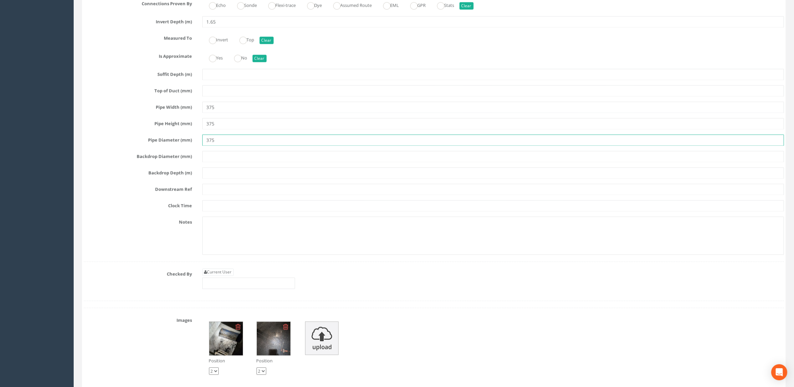
type input "375"
click at [212, 195] on input "text" at bounding box center [493, 189] width 582 height 11
click at [210, 195] on input "M4" at bounding box center [493, 189] width 582 height 11
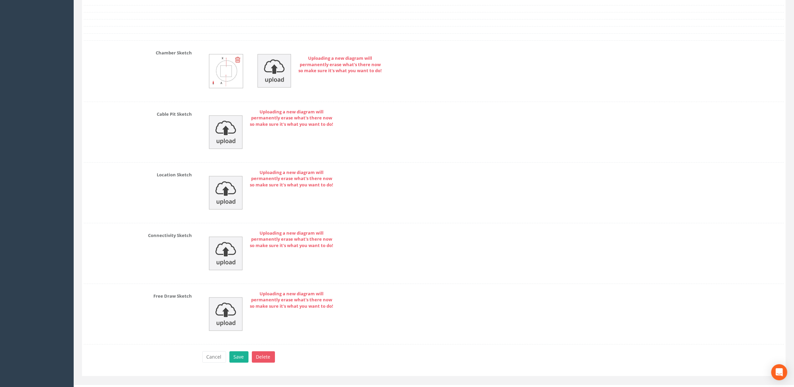
scroll to position [2092, 0]
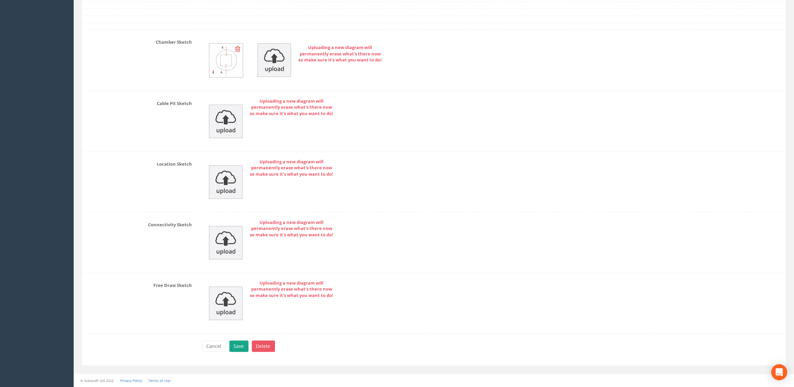
type input "MH4"
click at [234, 342] on button "Save" at bounding box center [238, 345] width 19 height 11
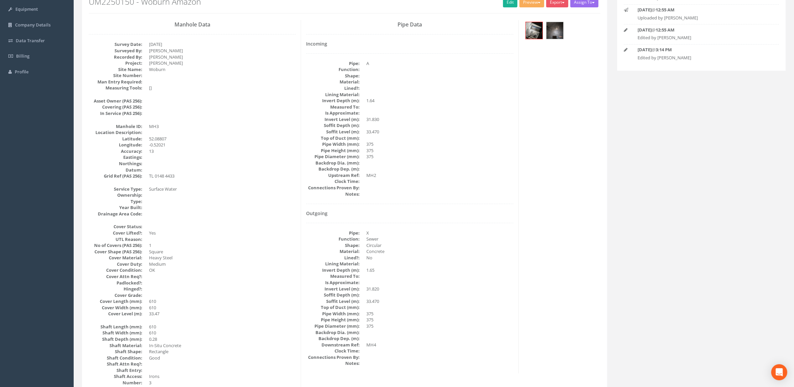
scroll to position [0, 0]
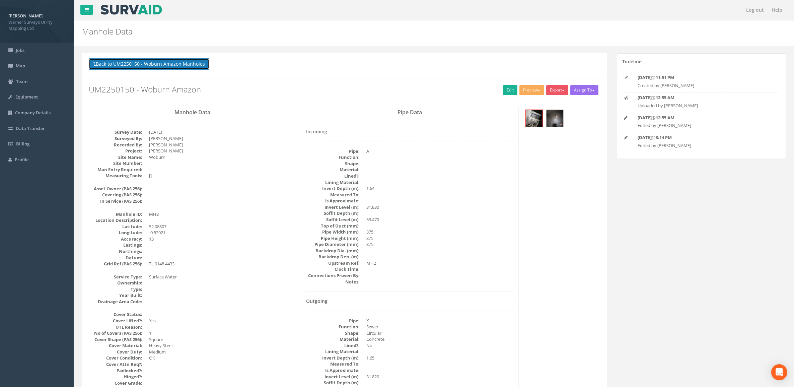
drag, startPoint x: 196, startPoint y: 69, endPoint x: 210, endPoint y: 69, distance: 13.4
click at [196, 68] on button "Back to UM2250150 - Woburn Amazon Manholes" at bounding box center [149, 63] width 121 height 11
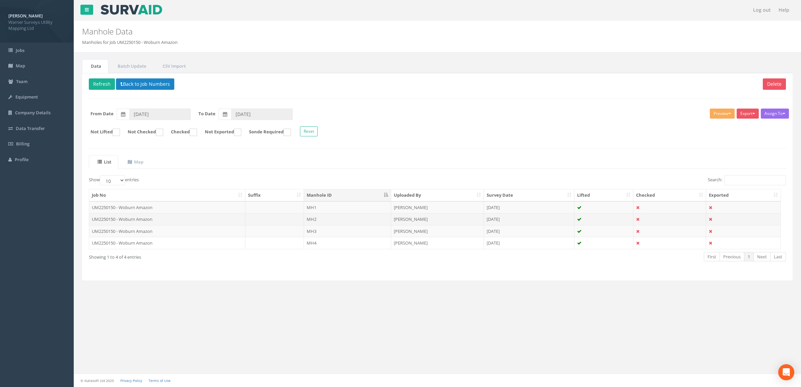
click at [322, 221] on td "MH2" at bounding box center [347, 219] width 87 height 12
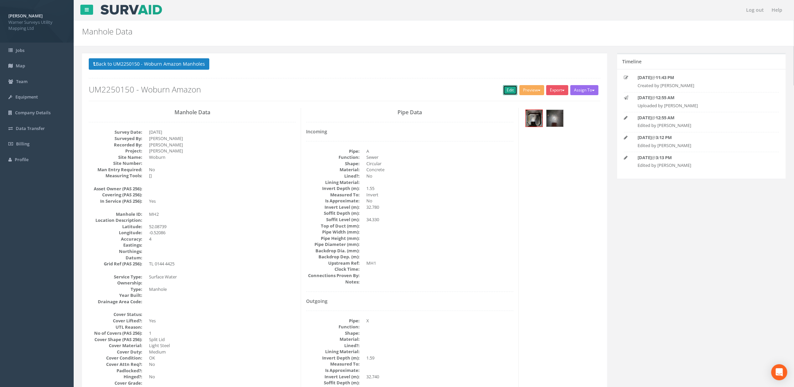
click at [511, 94] on link "Edit" at bounding box center [510, 90] width 14 height 10
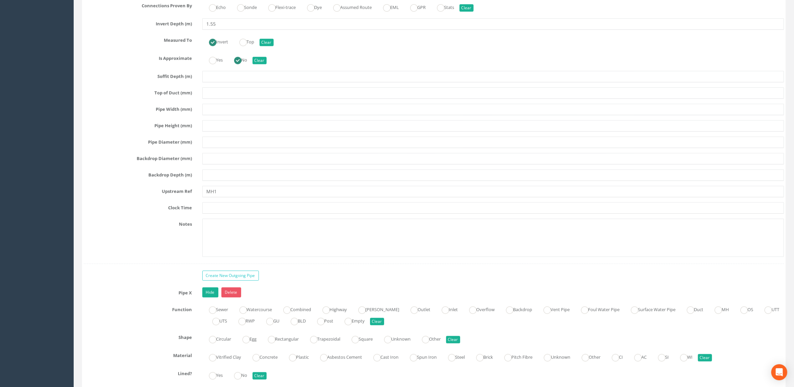
scroll to position [1214, 0]
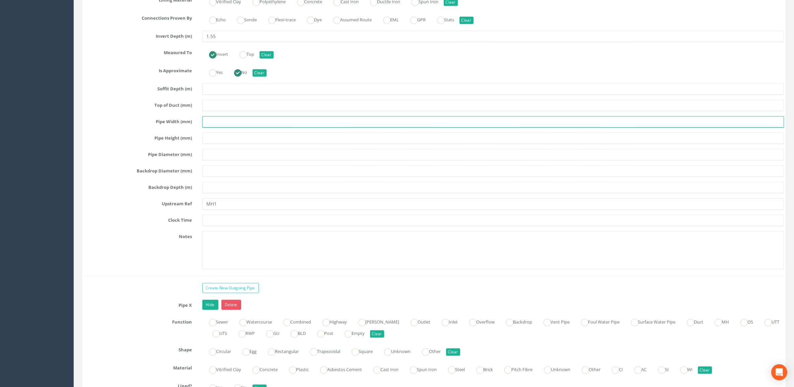
click at [220, 123] on input "text" at bounding box center [493, 121] width 582 height 11
type input "375"
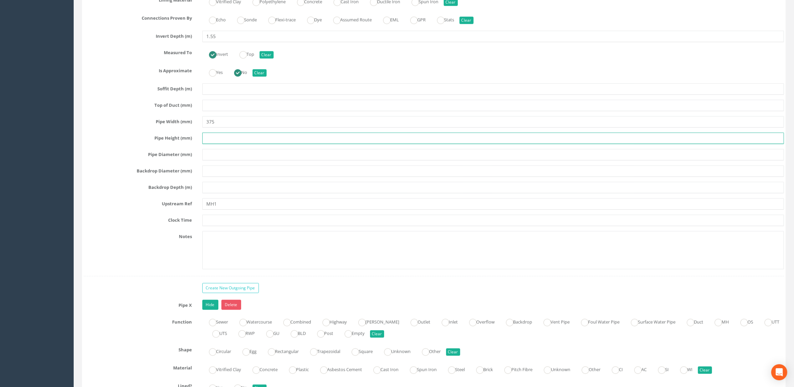
click at [238, 142] on input "text" at bounding box center [493, 138] width 582 height 11
type input "375"
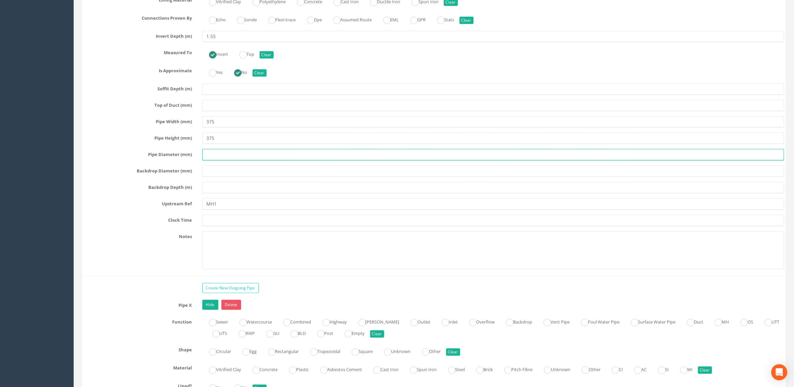
click at [235, 160] on input "text" at bounding box center [493, 154] width 582 height 11
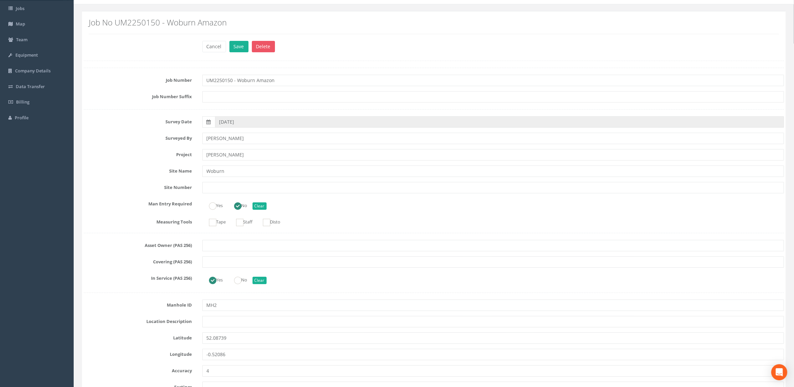
scroll to position [0, 0]
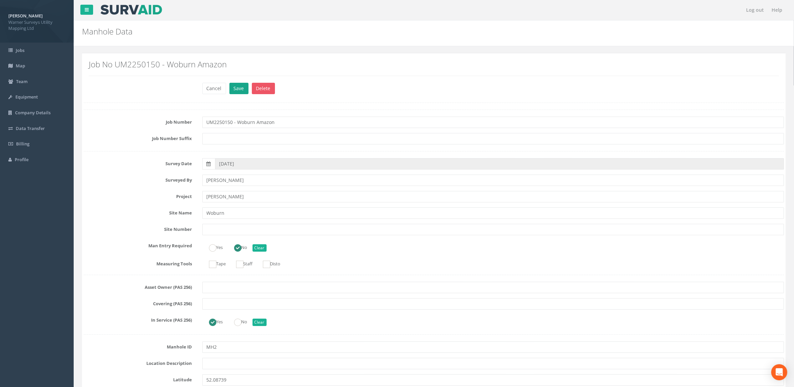
type input "375"
click at [236, 87] on button "Save" at bounding box center [238, 88] width 19 height 11
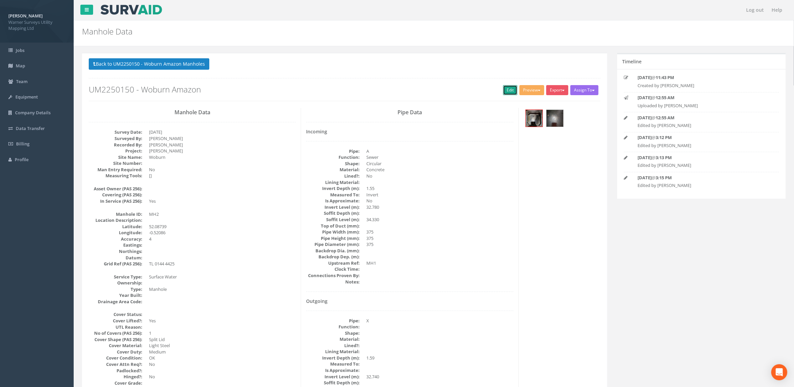
click at [504, 88] on link "Edit" at bounding box center [510, 90] width 14 height 10
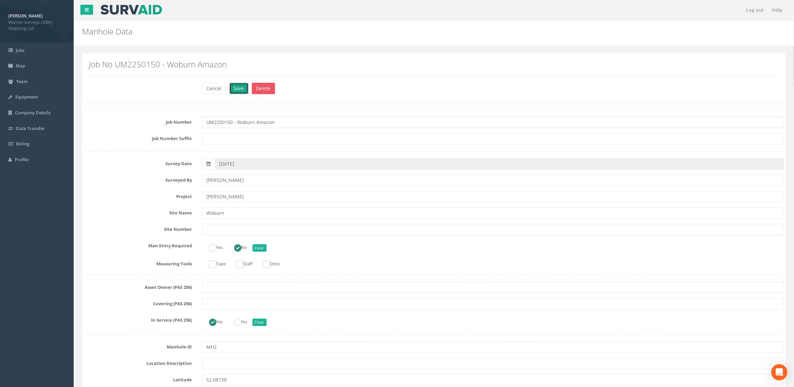
click at [242, 86] on button "Save" at bounding box center [238, 88] width 19 height 11
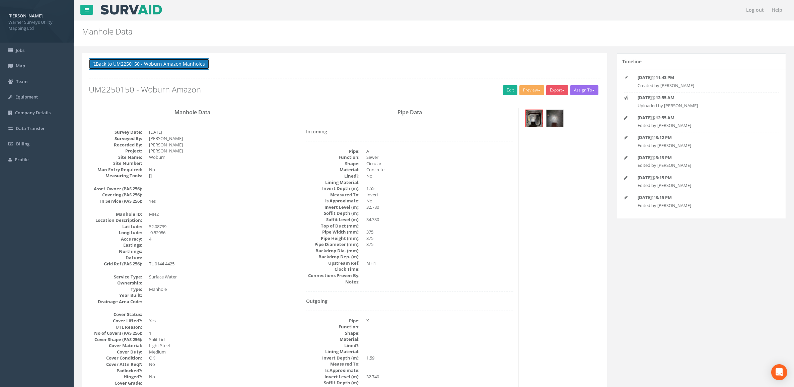
click at [182, 67] on button "Back to UM2250150 - Woburn Amazon Manholes" at bounding box center [149, 63] width 121 height 11
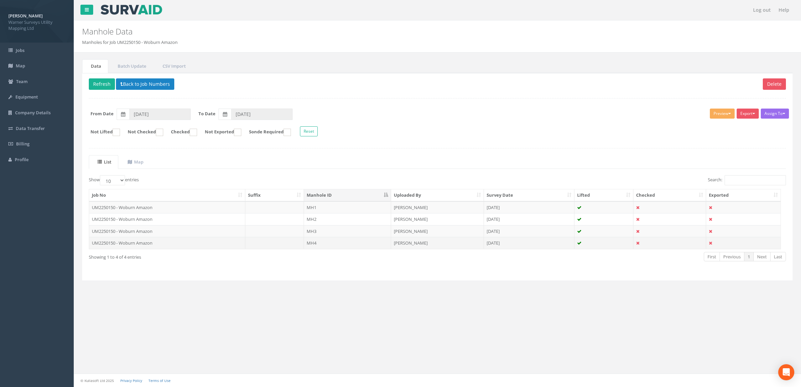
click at [326, 240] on td "MH4" at bounding box center [347, 243] width 87 height 12
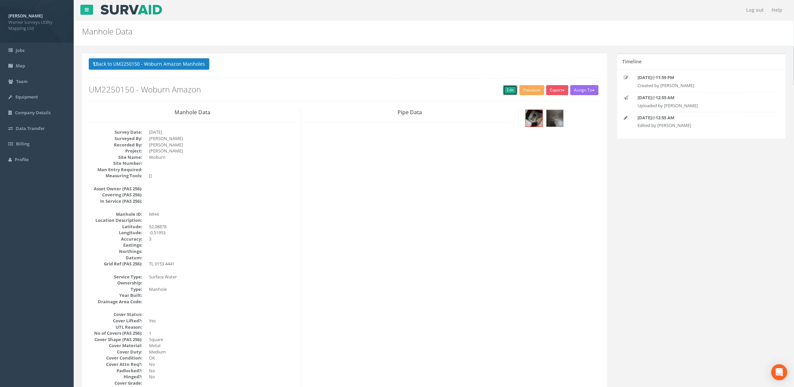
click at [504, 92] on link "Edit" at bounding box center [510, 90] width 14 height 10
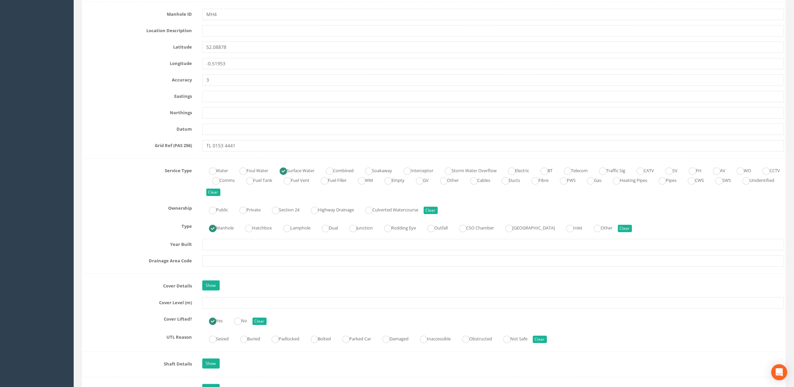
scroll to position [377, 0]
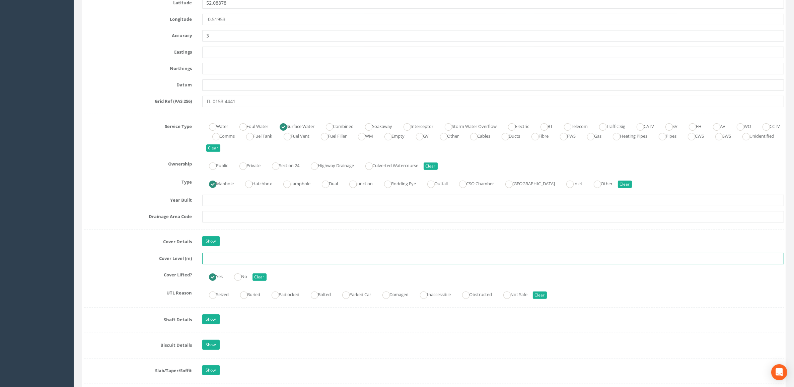
drag, startPoint x: 229, startPoint y: 265, endPoint x: 243, endPoint y: 265, distance: 13.4
click at [229, 264] on input "text" at bounding box center [493, 258] width 582 height 11
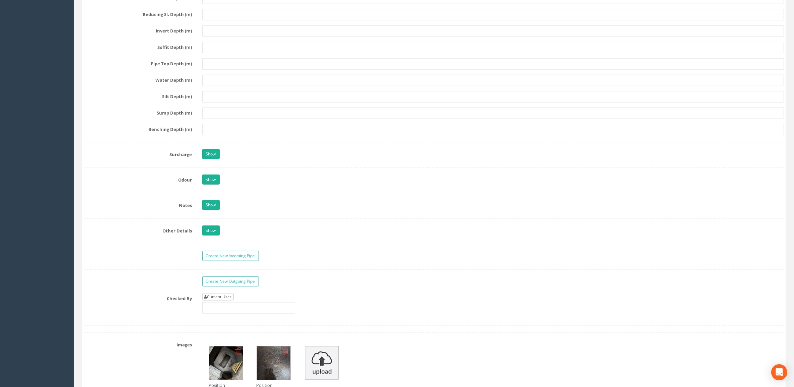
scroll to position [921, 0]
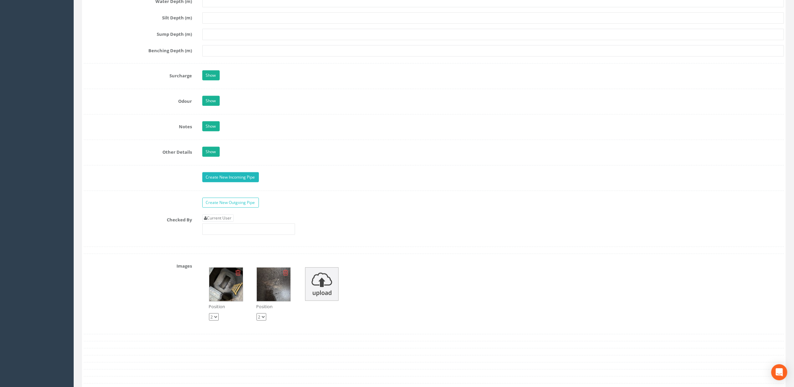
type input "34.10"
drag, startPoint x: 223, startPoint y: 183, endPoint x: 236, endPoint y: 190, distance: 15.3
click at [223, 182] on link "Create New Incoming Pipe" at bounding box center [230, 177] width 57 height 10
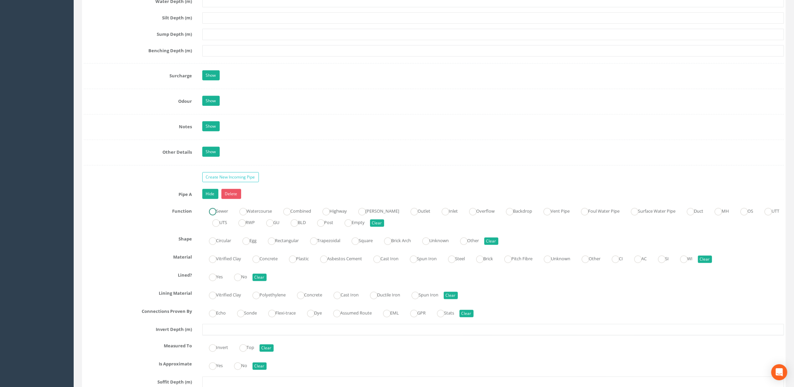
click at [216, 215] on label "Sewer" at bounding box center [215, 211] width 26 height 10
radio input "true"
click at [217, 245] on label "Circular" at bounding box center [216, 240] width 29 height 10
radio input "true"
drag, startPoint x: 254, startPoint y: 266, endPoint x: 241, endPoint y: 288, distance: 25.6
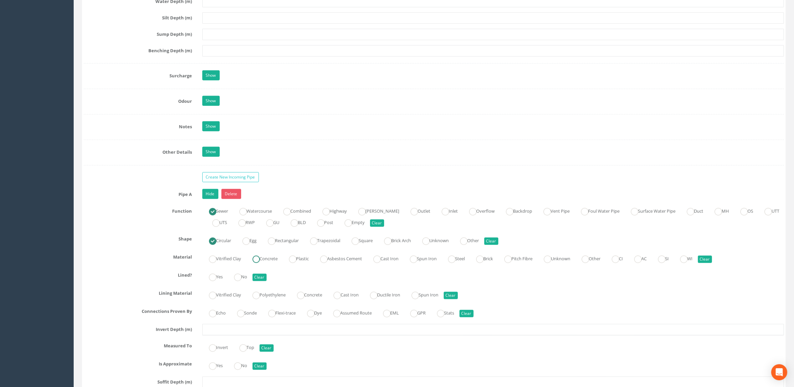
click at [255, 263] on ins at bounding box center [256, 259] width 7 height 7
radio input "true"
click at [243, 281] on label "No" at bounding box center [237, 276] width 20 height 10
radio input "true"
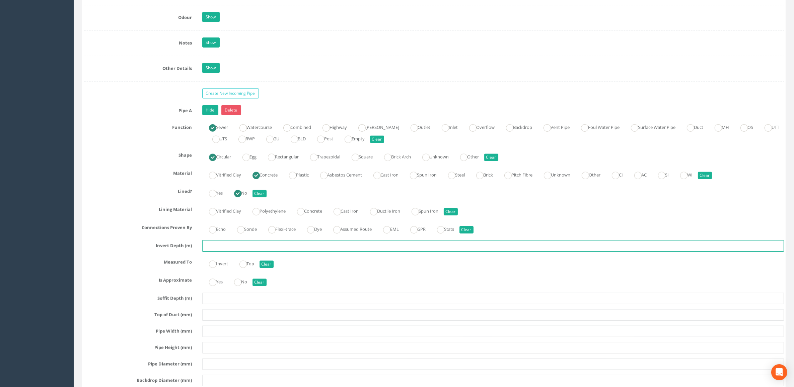
click at [220, 251] on input "text" at bounding box center [493, 245] width 582 height 11
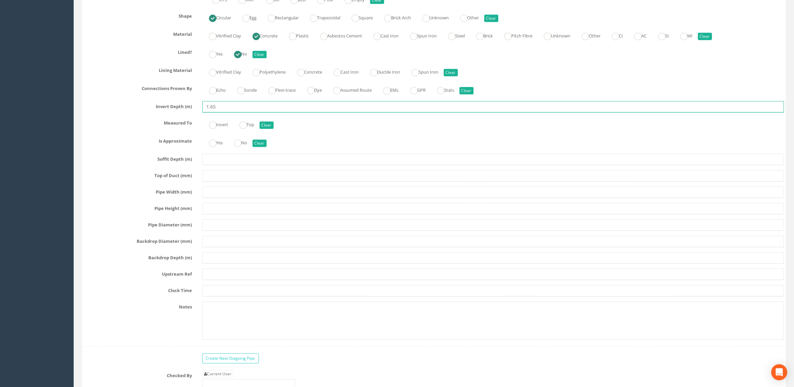
scroll to position [1172, 0]
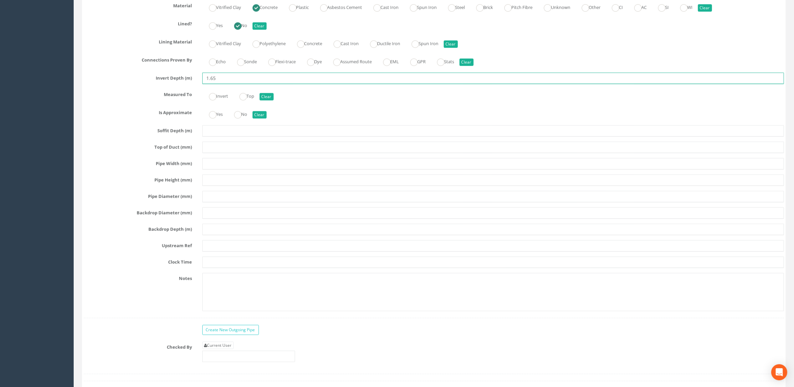
type input "1.65"
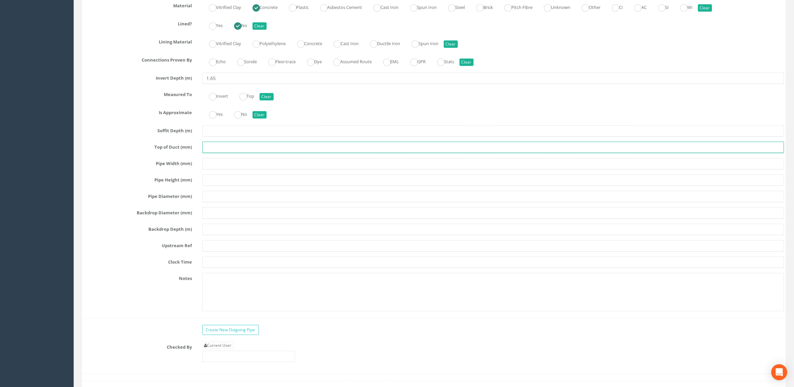
click at [211, 153] on input "text" at bounding box center [493, 147] width 582 height 11
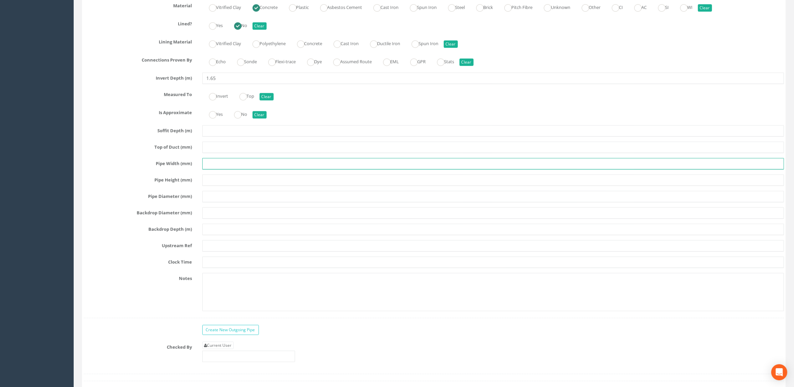
click at [225, 169] on input "text" at bounding box center [493, 163] width 582 height 11
type input "375"
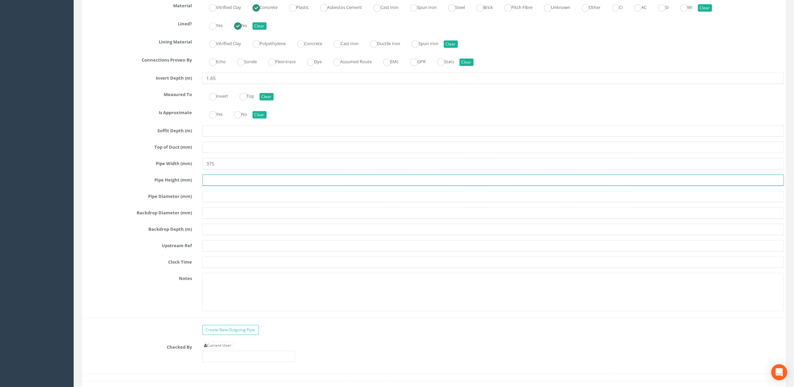
click at [216, 185] on input "text" at bounding box center [493, 180] width 582 height 11
type input "375"
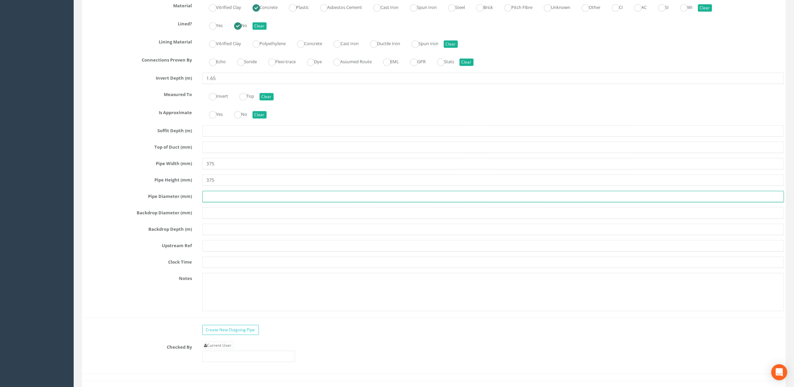
click at [205, 202] on input "text" at bounding box center [493, 196] width 582 height 11
type input "375"
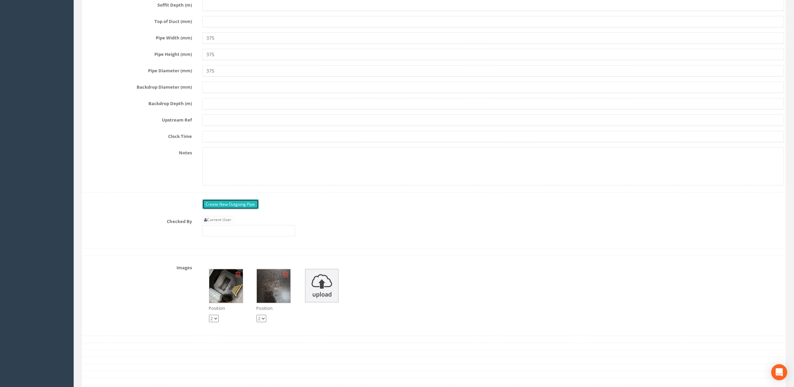
click at [226, 209] on link "Create New Outgoing Pipe" at bounding box center [230, 204] width 57 height 10
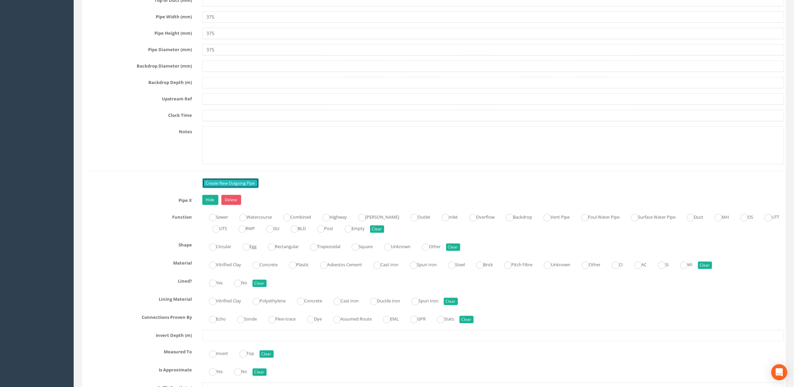
scroll to position [1340, 0]
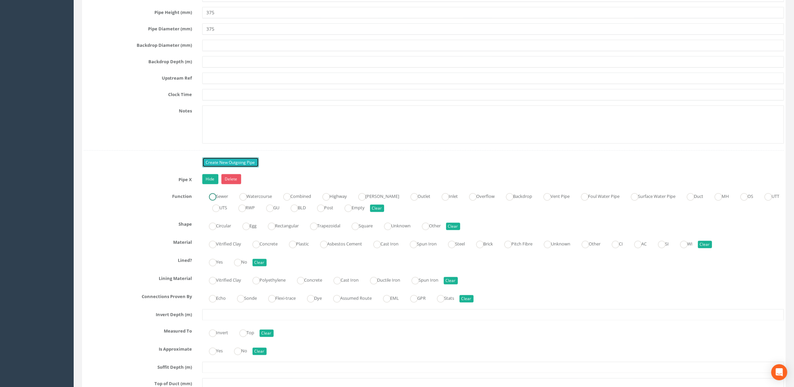
drag, startPoint x: 213, startPoint y: 204, endPoint x: 218, endPoint y: 228, distance: 25.0
click at [213, 201] on ins at bounding box center [212, 196] width 7 height 7
radio input "true"
click at [215, 230] on ins at bounding box center [212, 226] width 7 height 7
radio input "true"
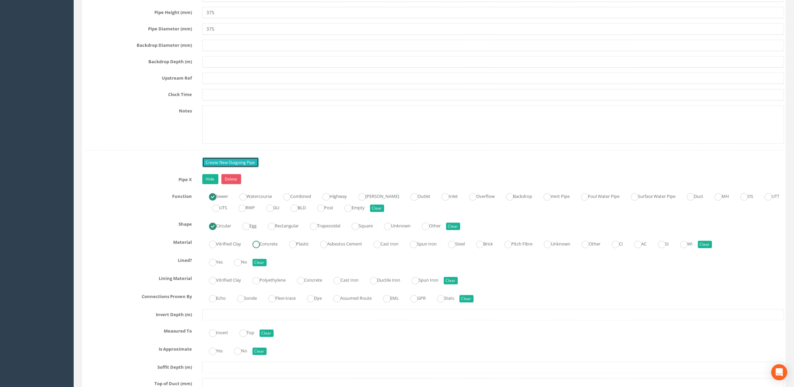
click at [258, 248] on ins at bounding box center [256, 244] width 7 height 7
radio input "true"
click at [242, 266] on ins at bounding box center [237, 262] width 7 height 7
radio input "true"
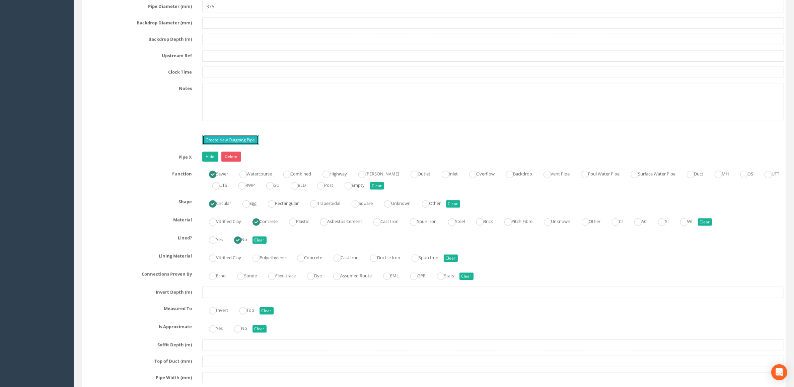
scroll to position [1382, 0]
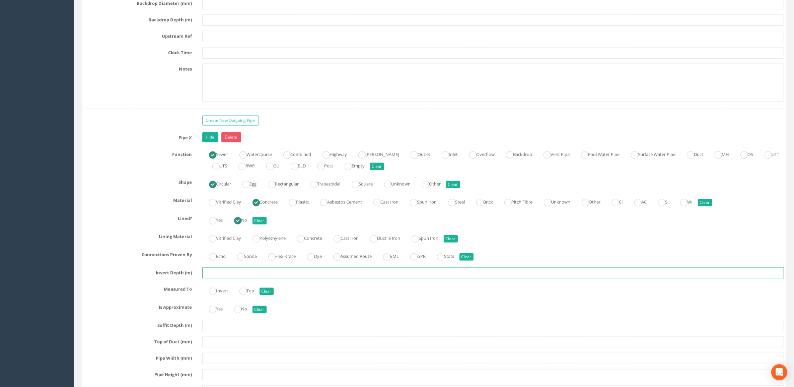
click at [233, 279] on input "text" at bounding box center [493, 272] width 582 height 11
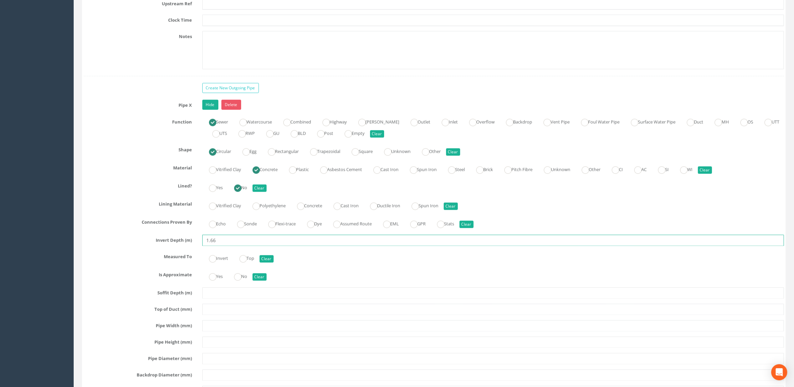
scroll to position [1465, 0]
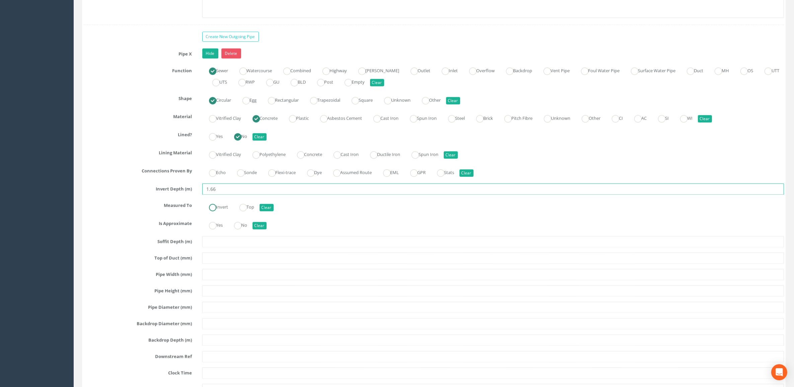
type input "1.66"
click at [216, 211] on label "Invert" at bounding box center [215, 207] width 26 height 10
radio input "true"
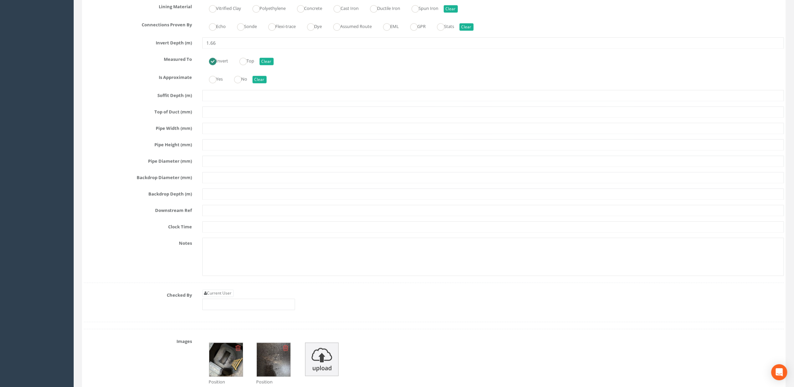
scroll to position [1633, 0]
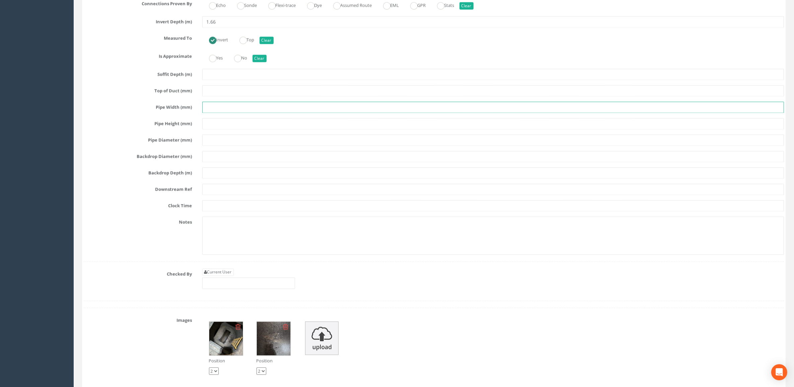
click at [223, 113] on input "text" at bounding box center [493, 106] width 582 height 11
type input "375"
click at [243, 129] on input "text" at bounding box center [493, 123] width 582 height 11
type input "375"
click at [250, 146] on input "text" at bounding box center [493, 139] width 582 height 11
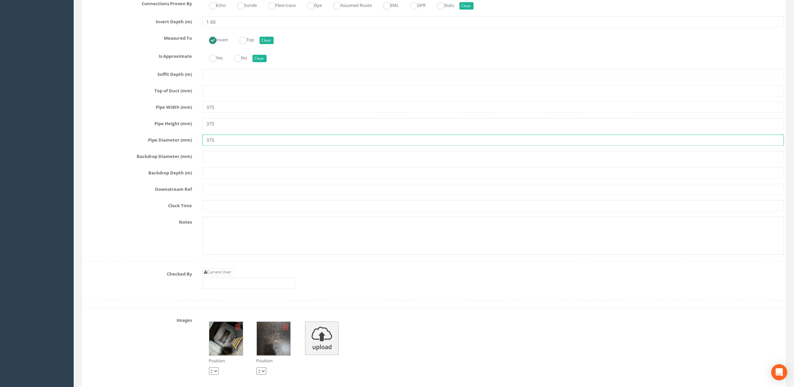
type input "375"
click at [225, 195] on input "text" at bounding box center [493, 189] width 582 height 11
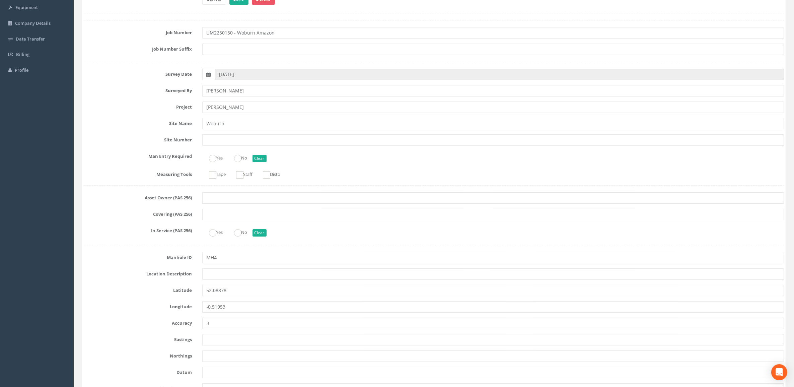
scroll to position [0, 0]
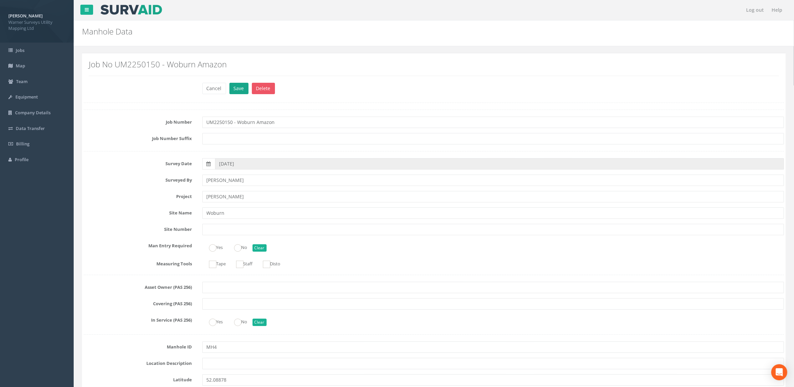
type input "OSA"
click at [238, 87] on button "Save" at bounding box center [238, 88] width 19 height 11
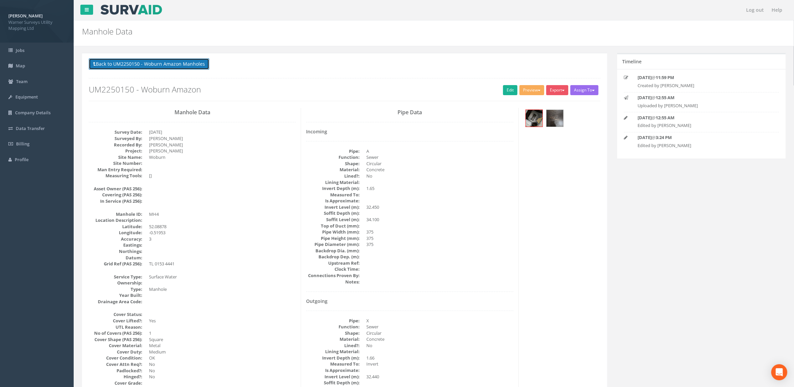
click at [198, 63] on button "Back to UM2250150 - Woburn Amazon Manholes" at bounding box center [149, 63] width 121 height 11
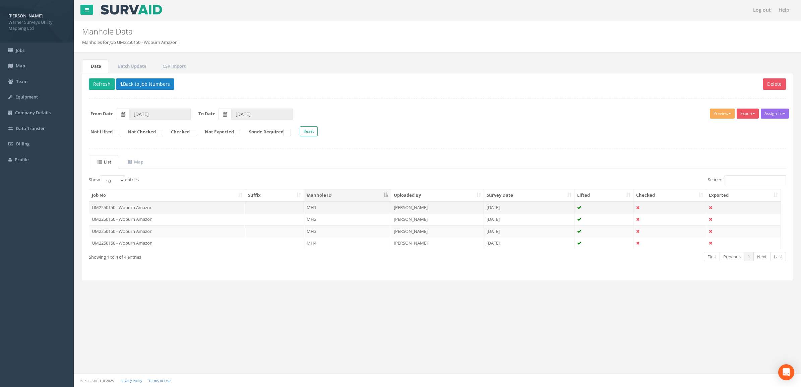
click at [289, 208] on td at bounding box center [274, 207] width 59 height 12
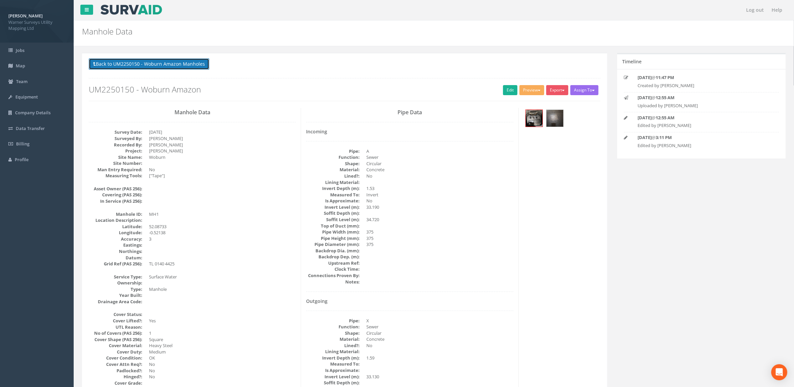
drag, startPoint x: 188, startPoint y: 65, endPoint x: 243, endPoint y: 128, distance: 84.1
click at [189, 65] on button "Back to UM2250150 - Woburn Amazon Manholes" at bounding box center [149, 63] width 121 height 11
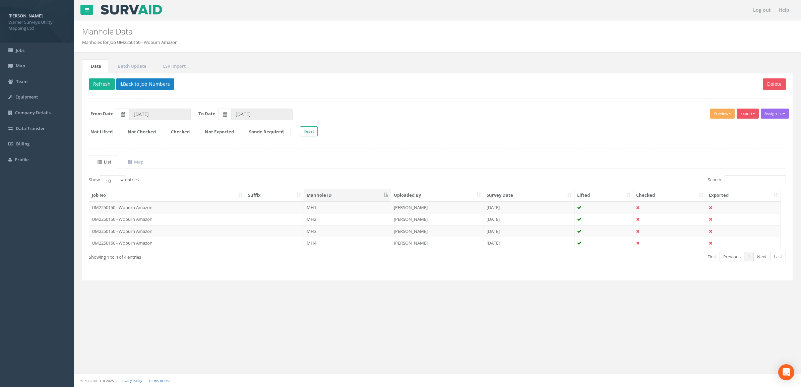
drag, startPoint x: 385, startPoint y: 225, endPoint x: 406, endPoint y: 215, distance: 23.8
click at [386, 225] on td "MH2" at bounding box center [347, 219] width 87 height 12
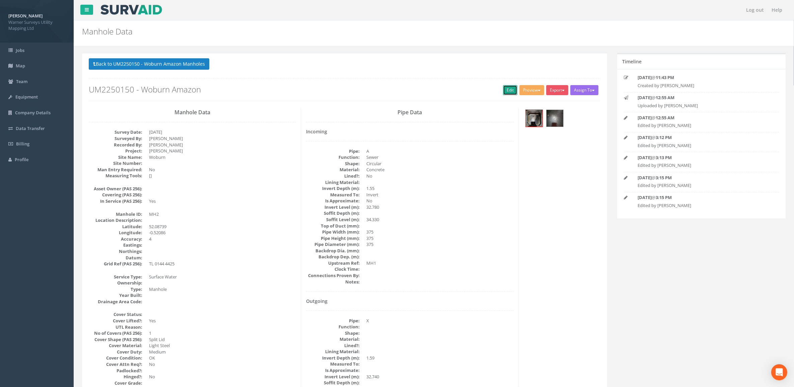
click at [515, 91] on div "Back to UM2250150 - Woburn Amazon Manholes Back to Map Assign To No Companies A…" at bounding box center [345, 79] width 512 height 43
click at [506, 97] on div "Back to UM2250150 - Woburn Amazon Manholes Back to Map Assign To No Companies A…" at bounding box center [345, 79] width 512 height 43
click at [508, 90] on link "Edit" at bounding box center [510, 90] width 14 height 10
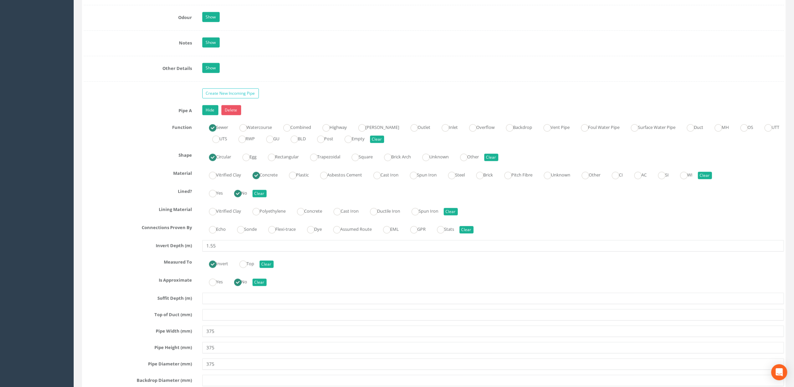
scroll to position [1298, 0]
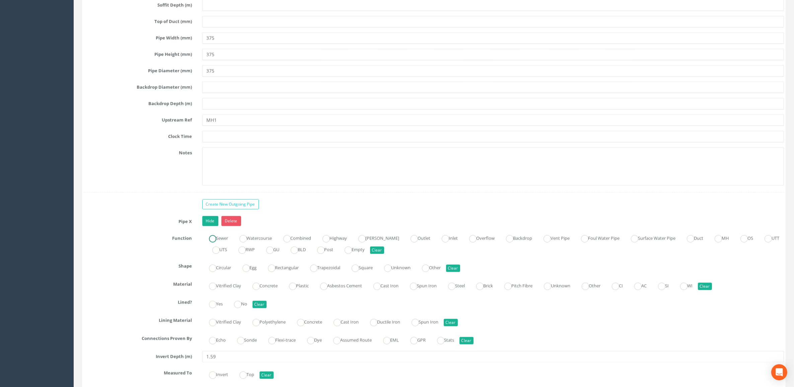
click at [218, 243] on label "Sewer" at bounding box center [215, 238] width 26 height 10
radio input "true"
click at [221, 272] on label "Circular" at bounding box center [216, 267] width 29 height 10
radio input "true"
click at [257, 290] on ins at bounding box center [256, 286] width 7 height 7
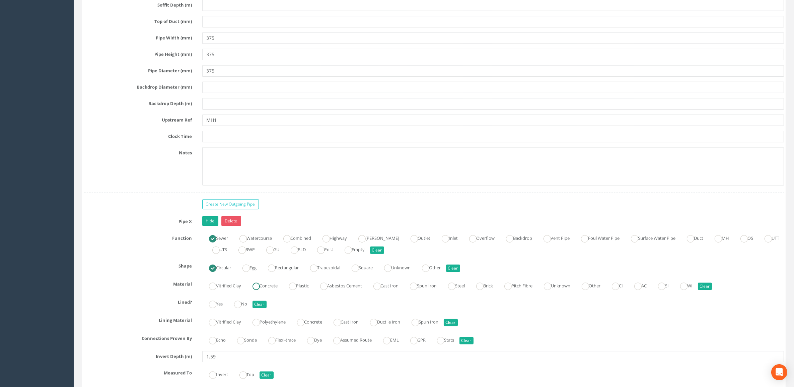
radio input "true"
click at [240, 308] on ins at bounding box center [237, 304] width 7 height 7
radio input "true"
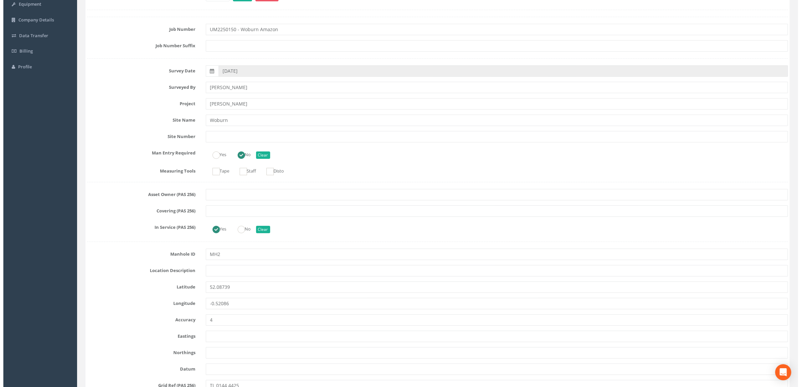
scroll to position [0, 0]
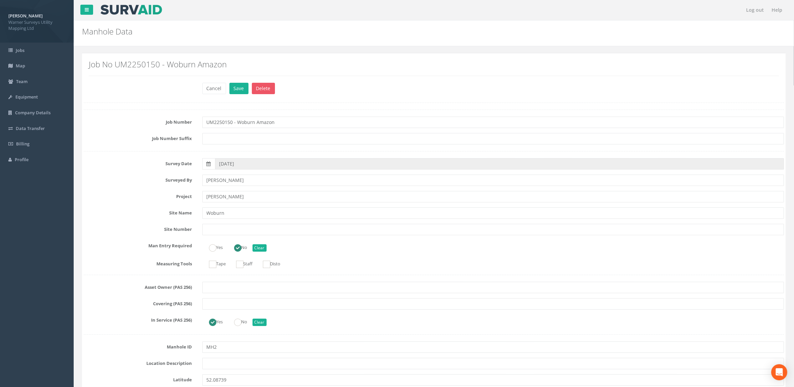
click at [239, 95] on div "Cancel Save Delete" at bounding box center [493, 89] width 592 height 13
click at [239, 93] on button "Save" at bounding box center [238, 88] width 19 height 11
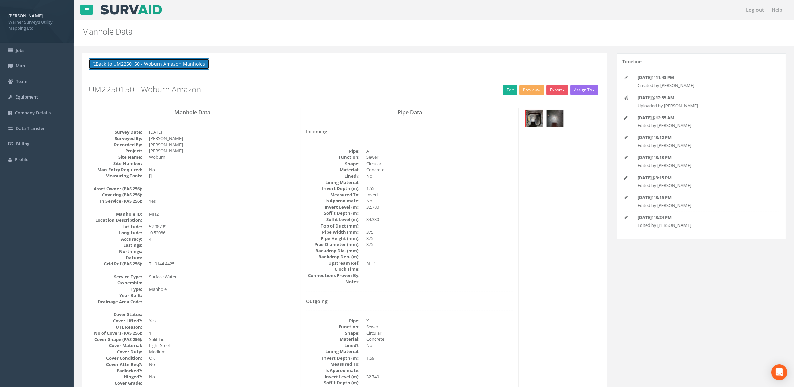
click at [174, 64] on button "Back to UM2250150 - Woburn Amazon Manholes" at bounding box center [149, 63] width 121 height 11
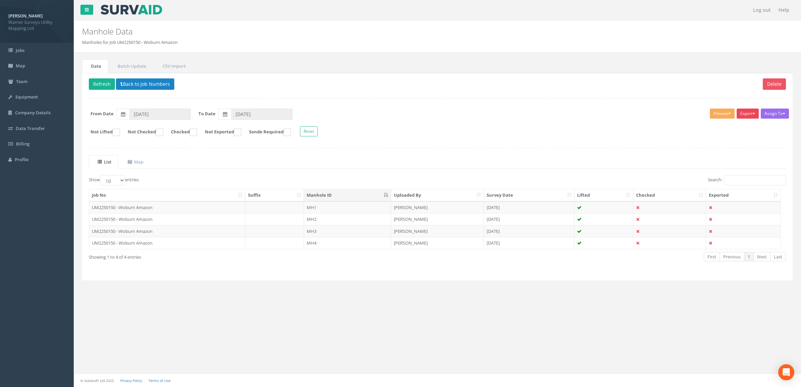
click at [746, 113] on button "Export" at bounding box center [747, 114] width 22 height 10
click at [731, 142] on link "Warner Manhole Card" at bounding box center [730, 139] width 57 height 10
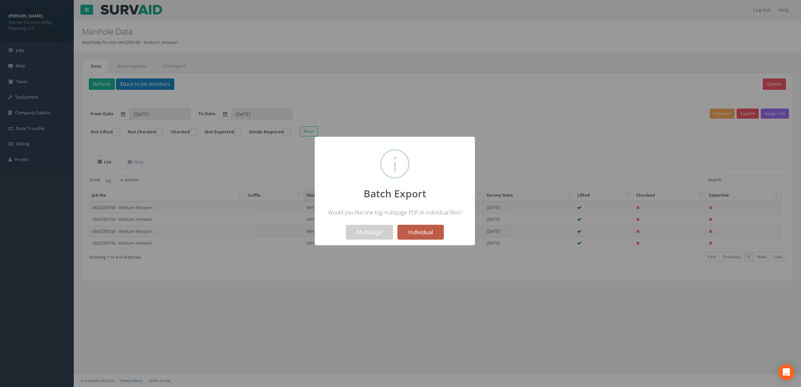
click at [423, 230] on button "Individual" at bounding box center [420, 232] width 46 height 15
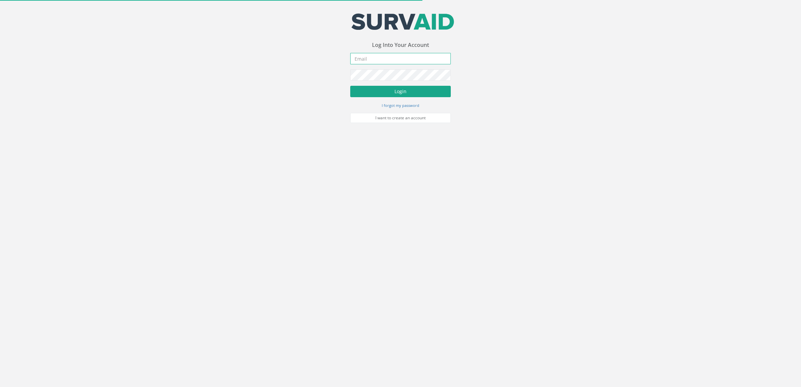
type input "[DOMAIN_NAME][EMAIL_ADDRESS][DOMAIN_NAME]"
click at [396, 91] on button "Login" at bounding box center [400, 91] width 100 height 11
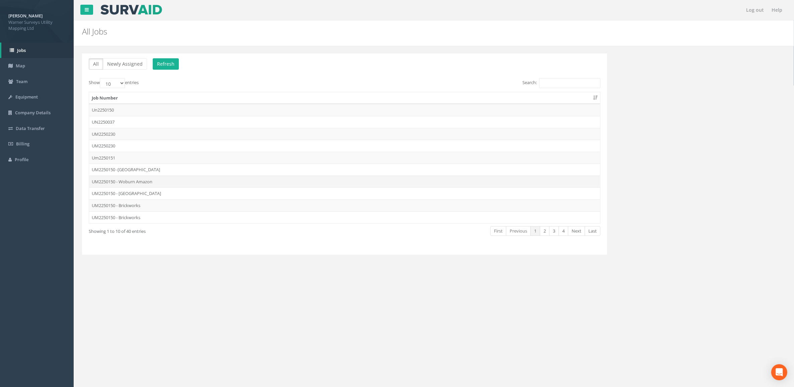
click at [156, 183] on td "UM2250150 - Woburn Amazon" at bounding box center [344, 182] width 511 height 12
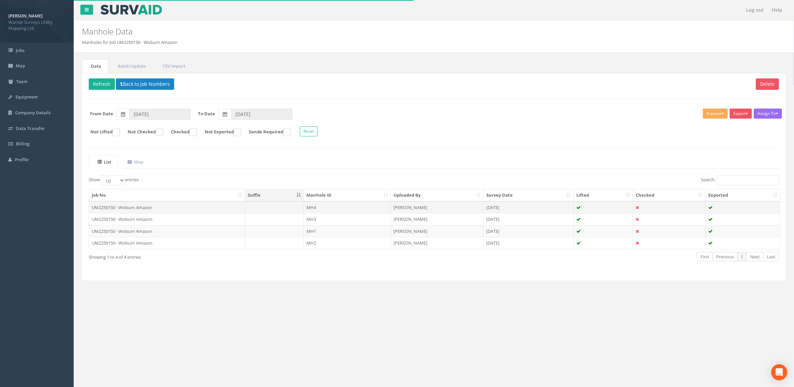
click at [310, 209] on td "MH4" at bounding box center [347, 207] width 87 height 12
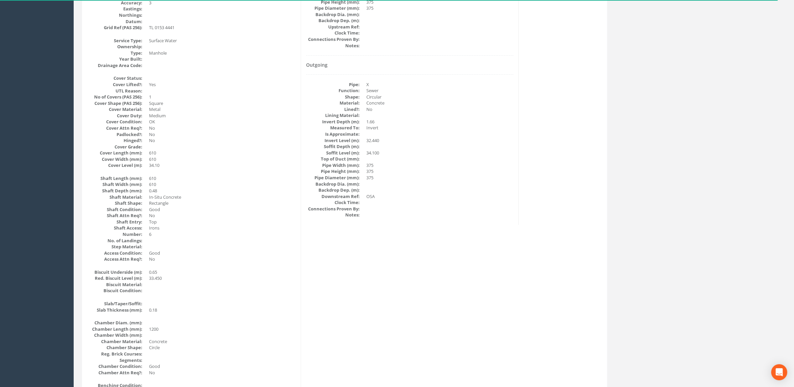
scroll to position [251, 0]
